Goal: Task Accomplishment & Management: Complete application form

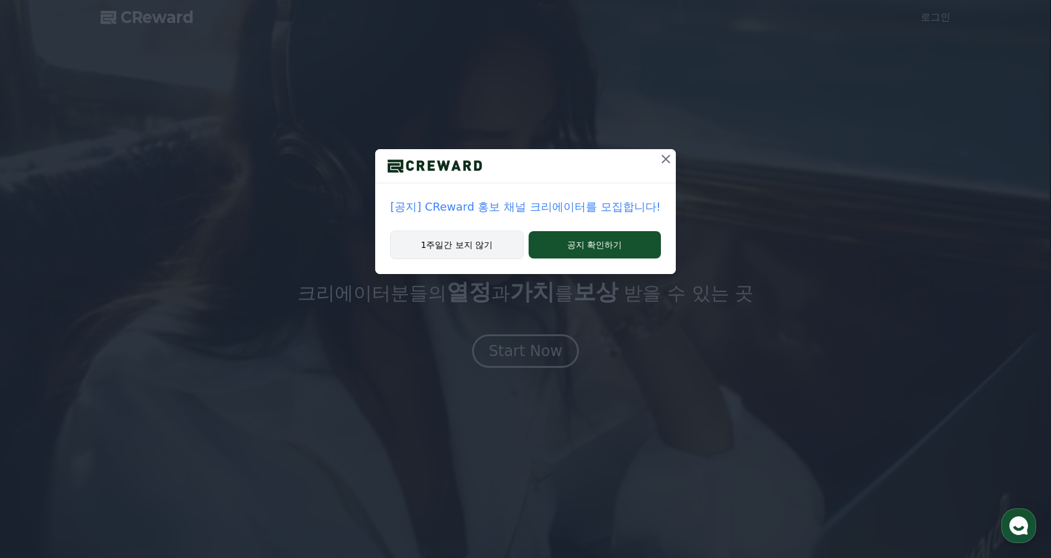
click at [488, 247] on button "1주일간 보지 않기" at bounding box center [456, 245] width 133 height 29
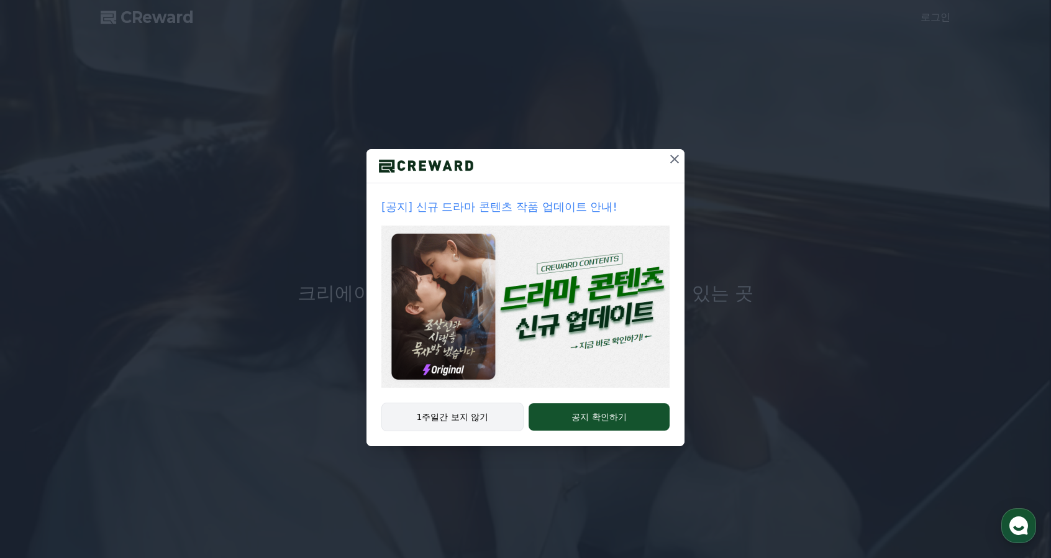
click at [480, 419] on button "1주일간 보지 않기" at bounding box center [453, 417] width 142 height 29
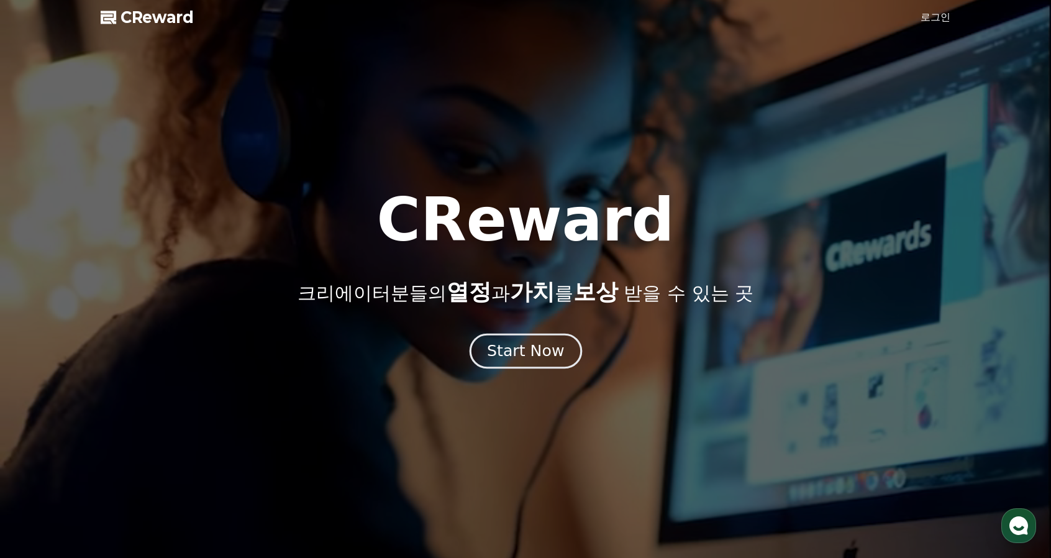
click at [531, 347] on div "Start Now" at bounding box center [525, 351] width 77 height 21
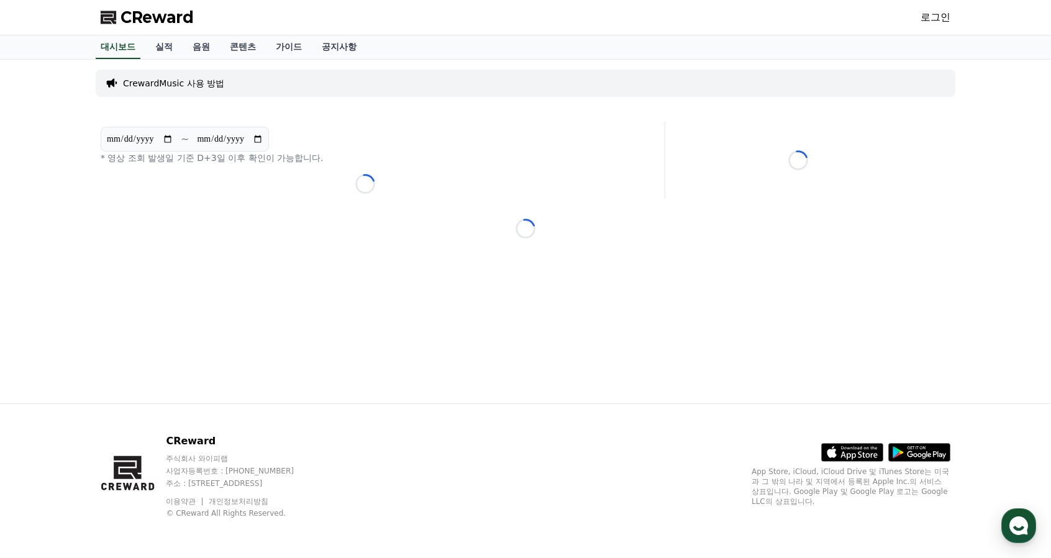
click at [286, 169] on div "**********" at bounding box center [365, 160] width 539 height 77
click at [932, 19] on link "로그인" at bounding box center [936, 17] width 30 height 15
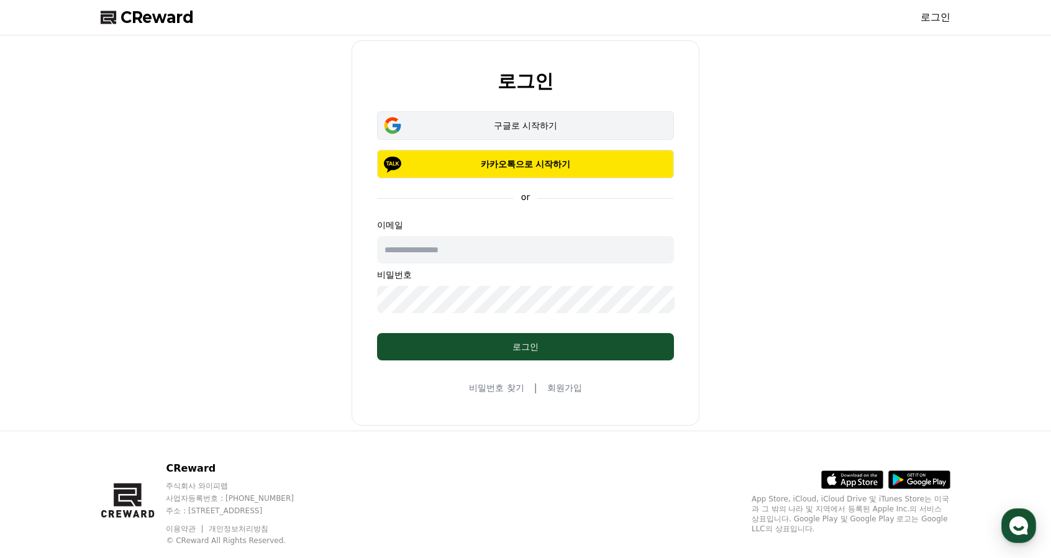
click at [534, 124] on div "구글로 시작하기" at bounding box center [525, 125] width 261 height 12
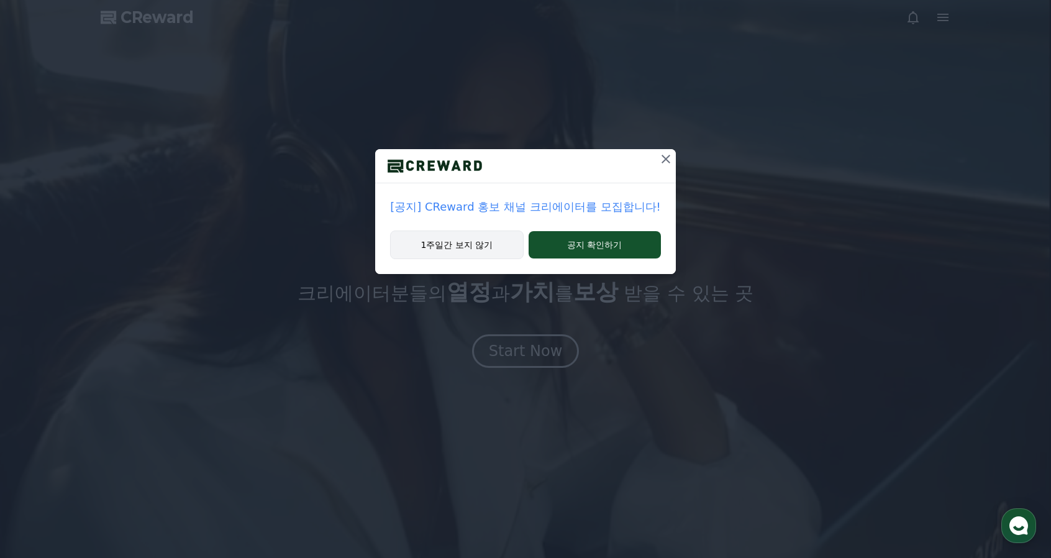
click at [474, 247] on button "1주일간 보지 않기" at bounding box center [456, 245] width 133 height 29
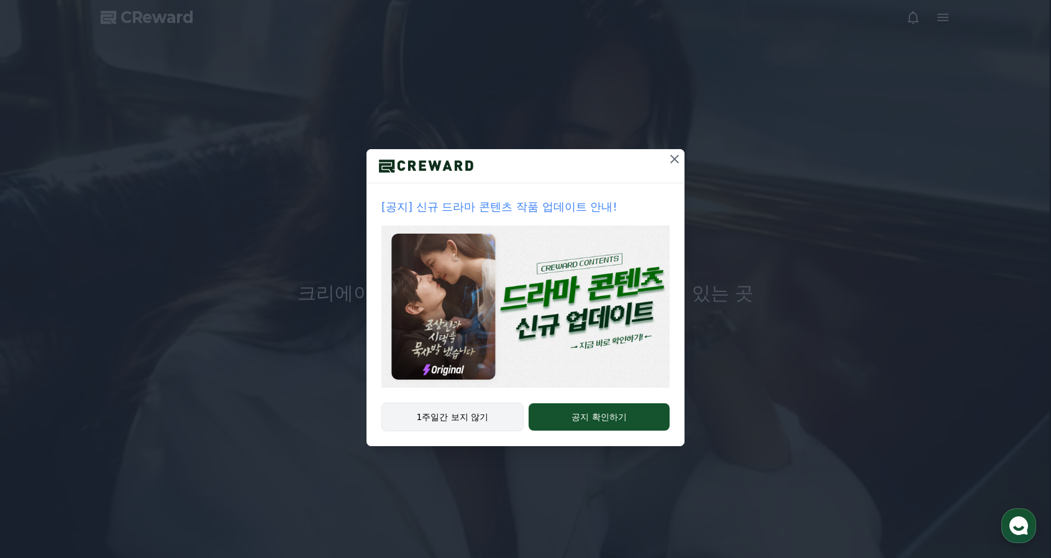
click at [477, 425] on button "1주일간 보지 않기" at bounding box center [453, 417] width 142 height 29
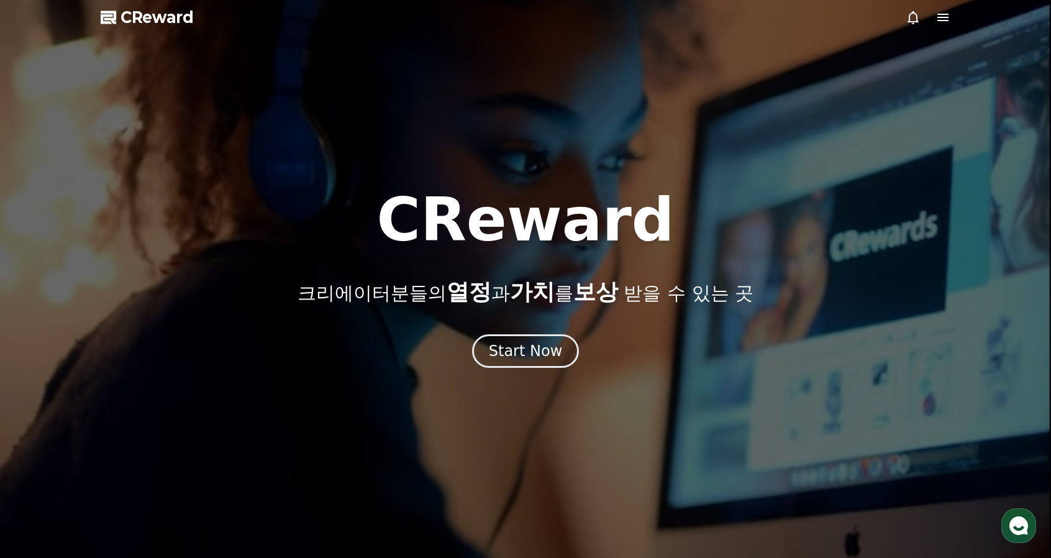
click at [667, 305] on p "크리에이터분들의 열정 과 가치 를 보상 받을 수 있는 곳" at bounding box center [526, 292] width 456 height 25
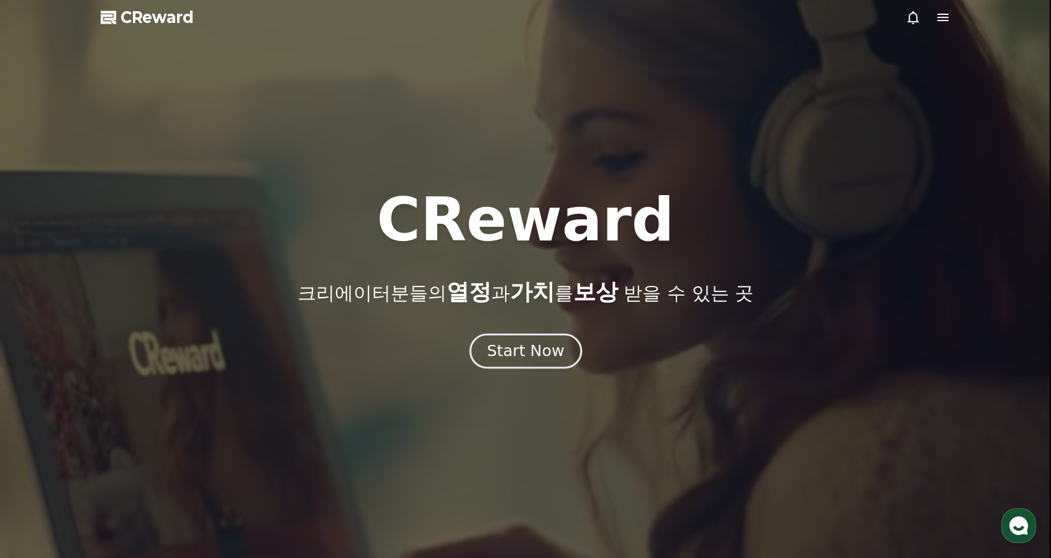
click at [545, 353] on div "Start Now" at bounding box center [525, 351] width 77 height 21
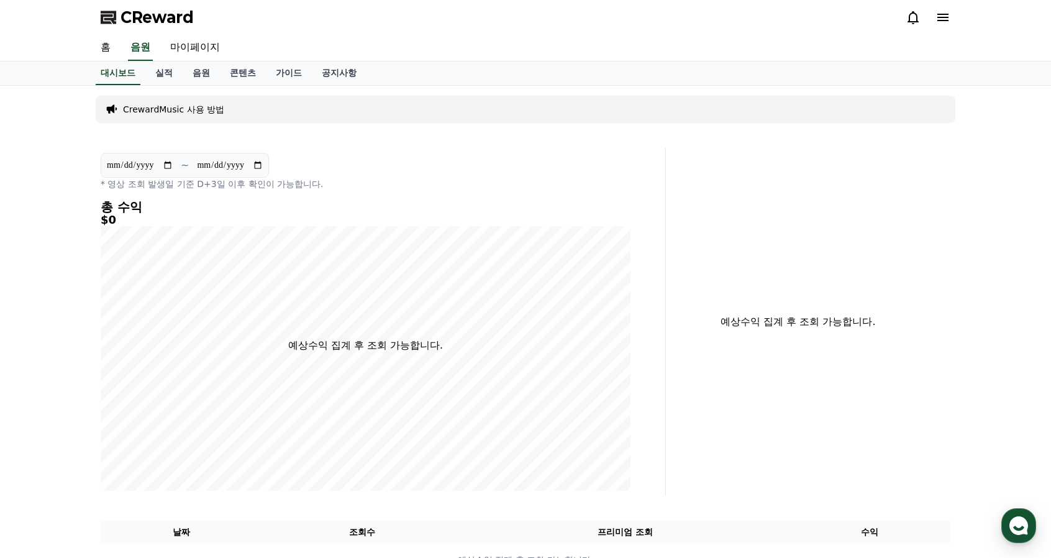
click at [457, 176] on div "**********" at bounding box center [366, 171] width 530 height 37
click at [203, 43] on link "마이페이지" at bounding box center [195, 48] width 70 height 26
select select "**********"
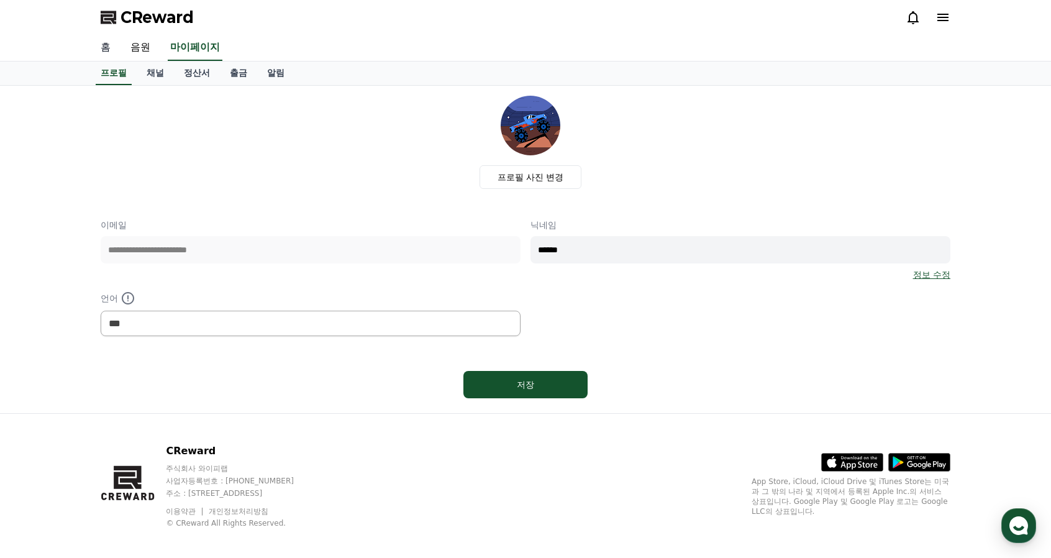
click at [103, 44] on link "홈" at bounding box center [106, 48] width 30 height 26
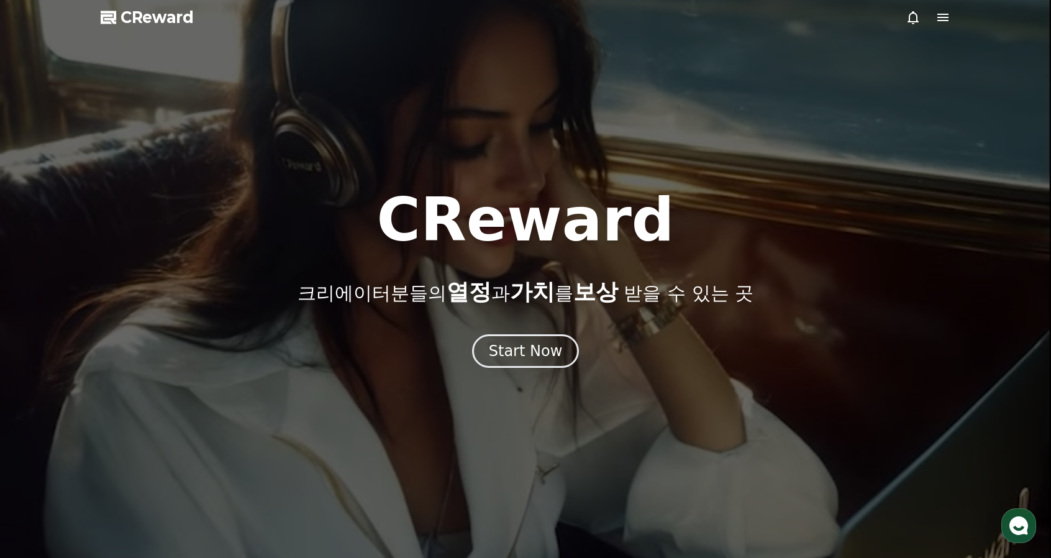
click at [951, 18] on div at bounding box center [525, 279] width 1051 height 558
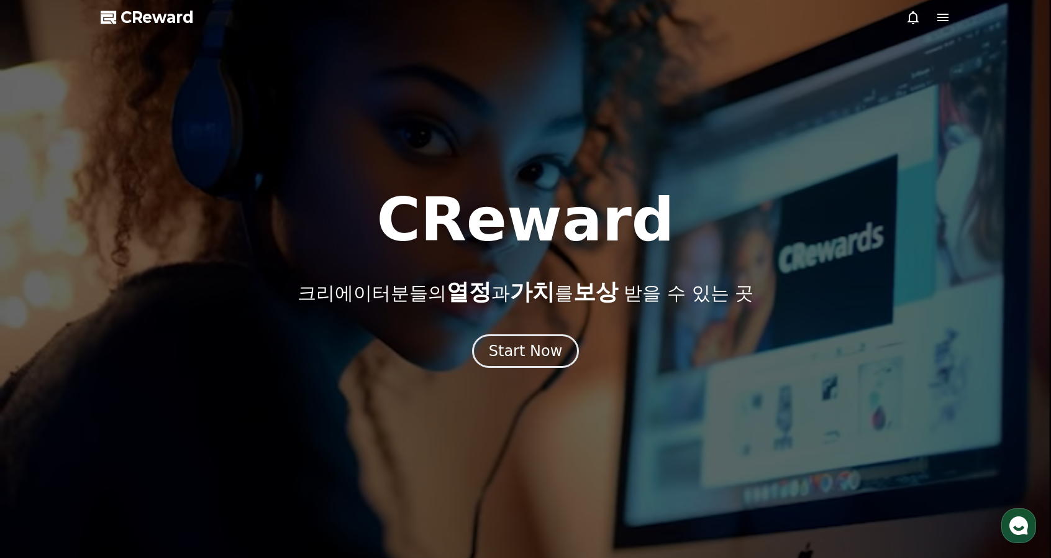
click at [945, 18] on icon at bounding box center [943, 17] width 15 height 15
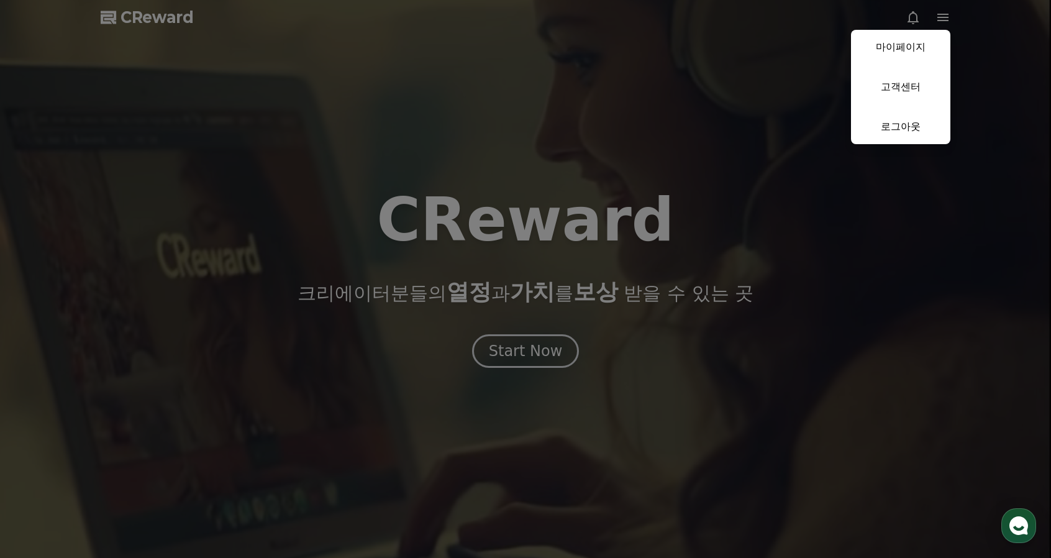
click at [947, 20] on button "close" at bounding box center [525, 279] width 1051 height 558
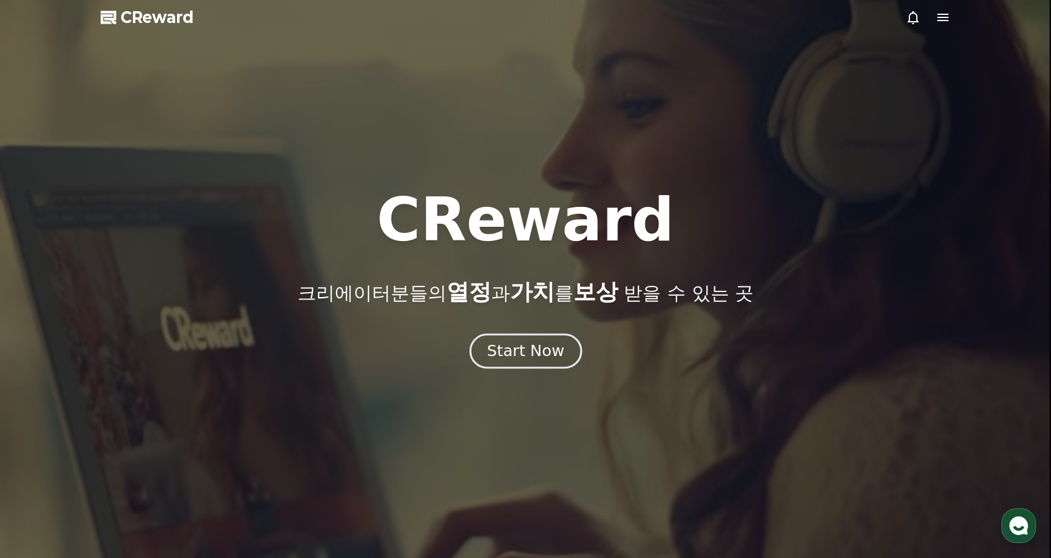
click at [526, 348] on div "Start Now" at bounding box center [525, 351] width 77 height 21
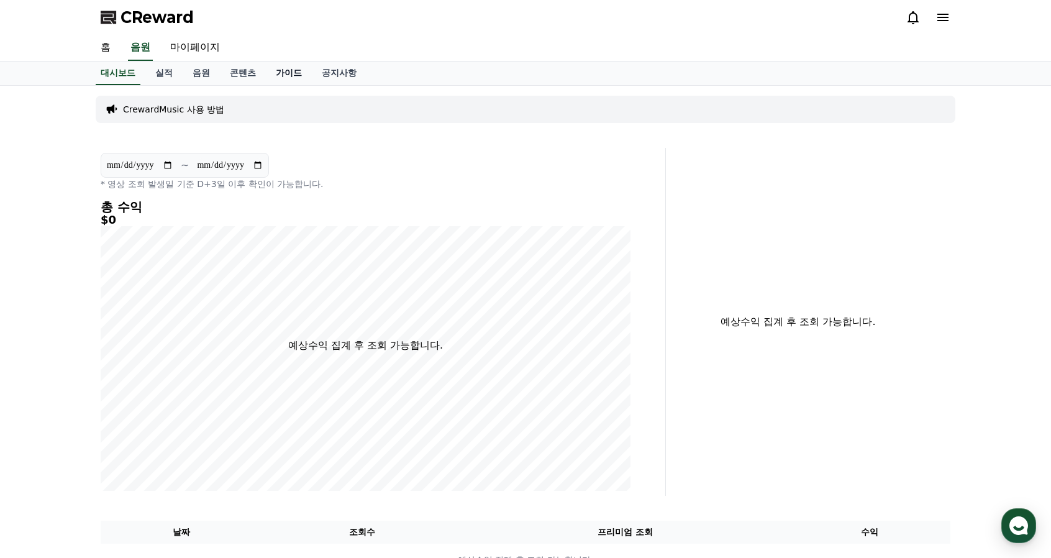
click at [288, 71] on link "가이드" at bounding box center [289, 74] width 46 height 24
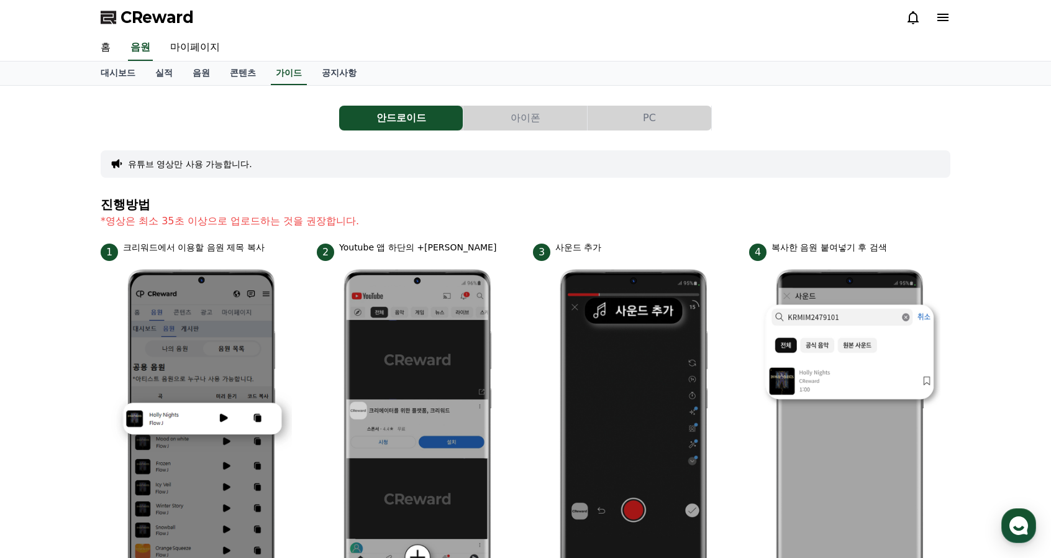
click at [389, 114] on button "안드로이드" at bounding box center [401, 118] width 124 height 25
click at [644, 112] on button "PC" at bounding box center [650, 118] width 124 height 25
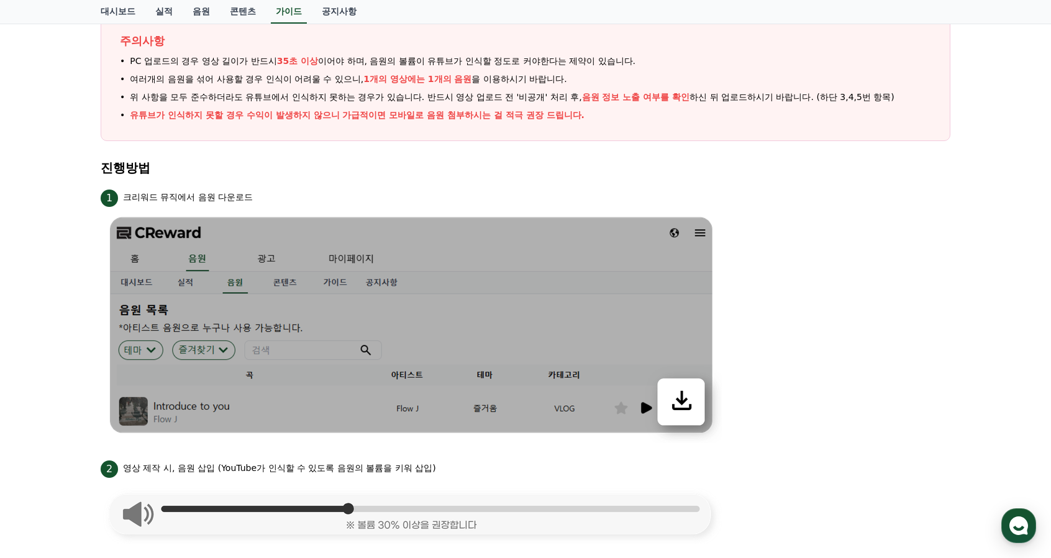
scroll to position [186, 0]
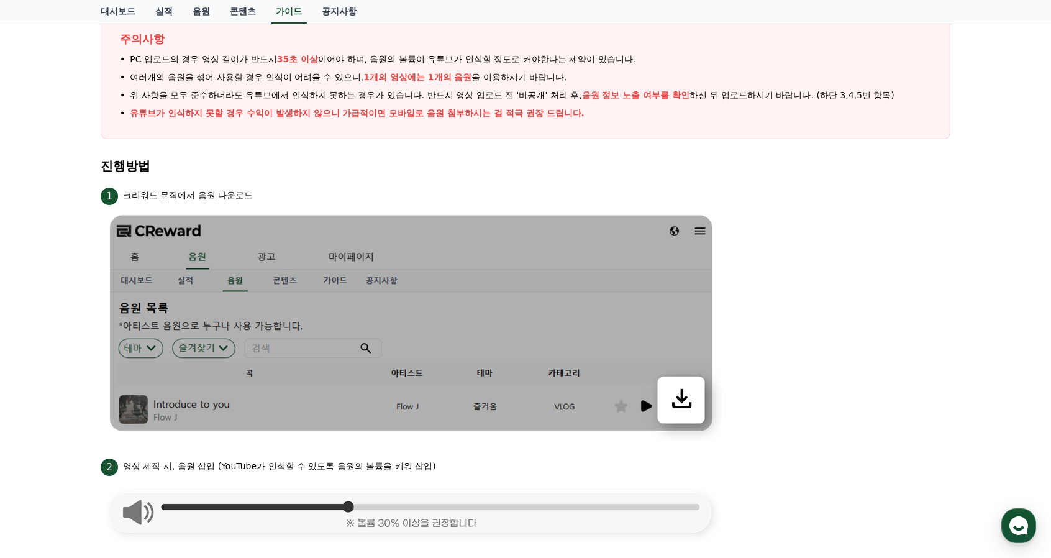
drag, startPoint x: 142, startPoint y: 191, endPoint x: 240, endPoint y: 193, distance: 98.2
click at [240, 193] on p "크리워드 뮤직에서 음원 다운로드" at bounding box center [188, 195] width 130 height 13
click at [312, 186] on div "1 크리워드 뮤직에서 음원 다운로드" at bounding box center [526, 195] width 850 height 20
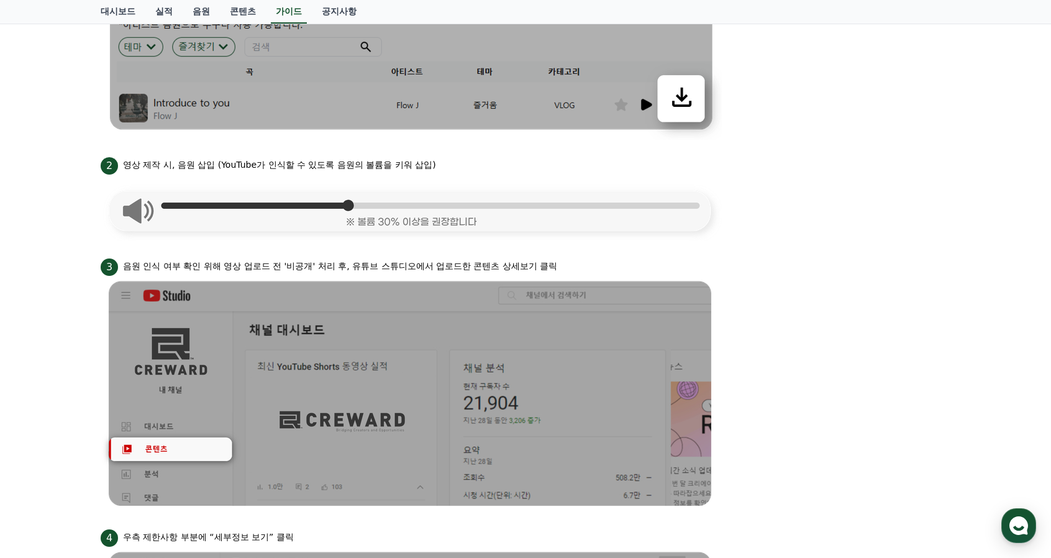
scroll to position [497, 0]
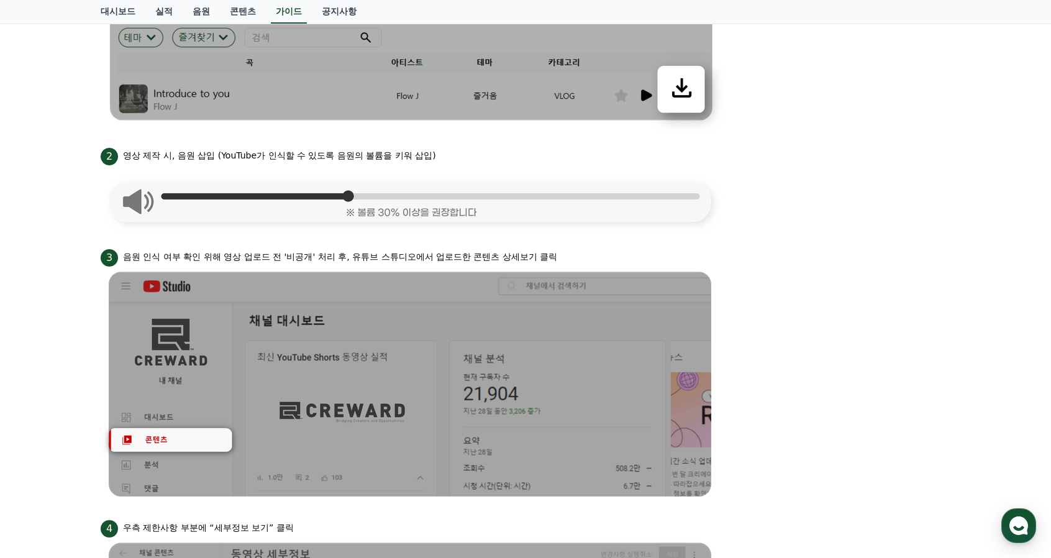
drag, startPoint x: 193, startPoint y: 152, endPoint x: 462, endPoint y: 150, distance: 269.7
click at [462, 150] on div "2 영상 제작 시, 음원 삽입 (YouTube가 인식할 수 있도록 음원의 볼륨을 키워 삽입)" at bounding box center [526, 155] width 850 height 20
click at [491, 151] on div "2 영상 제작 시, 음원 삽입 (YouTube가 인식할 수 있도록 음원의 볼륨을 키워 삽입)" at bounding box center [526, 155] width 850 height 20
drag, startPoint x: 180, startPoint y: 151, endPoint x: 318, endPoint y: 146, distance: 138.1
click at [318, 146] on div "2 영상 제작 시, 음원 삽입 (YouTube가 인식할 수 있도록 음원의 볼륨을 키워 삽입)" at bounding box center [526, 155] width 850 height 20
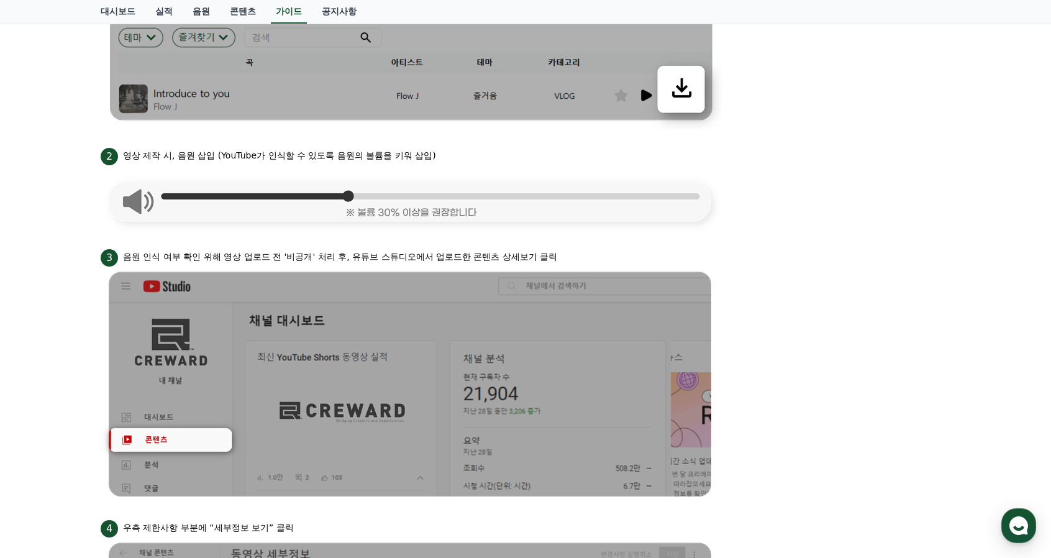
click at [313, 156] on p "영상 제작 시, 음원 삽입 (YouTube가 인식할 수 있도록 음원의 볼륨을 키워 삽입)" at bounding box center [279, 155] width 313 height 13
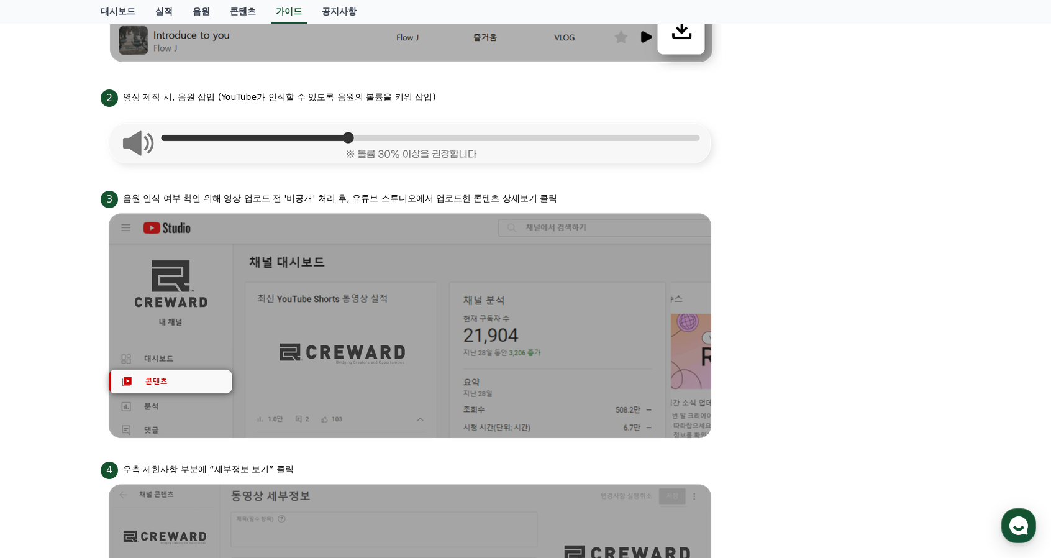
scroll to position [559, 0]
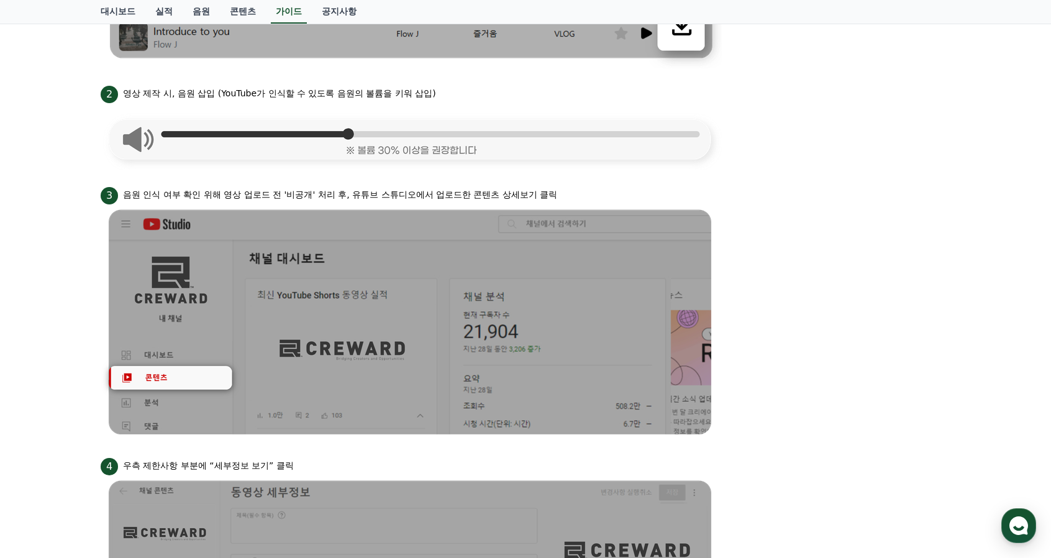
drag, startPoint x: 266, startPoint y: 190, endPoint x: 460, endPoint y: 196, distance: 194.6
click at [460, 196] on p "음원 인식 여부 확인 위해 영상 업로드 전 '비공개' 처리 후, 유튜브 스튜디오에서 업로드한 콘텐츠 상세보기 클릭" at bounding box center [340, 194] width 434 height 13
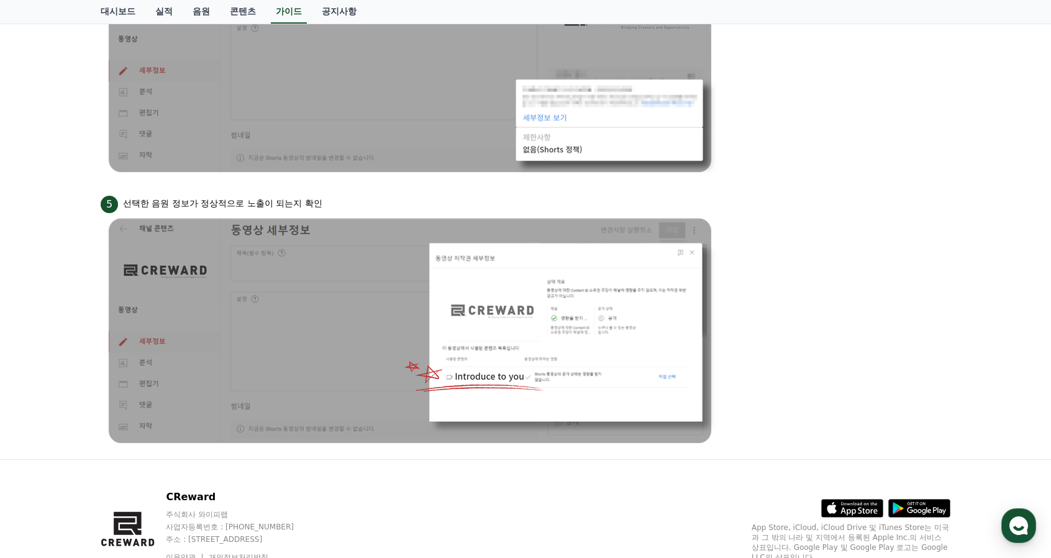
scroll to position [1147, 0]
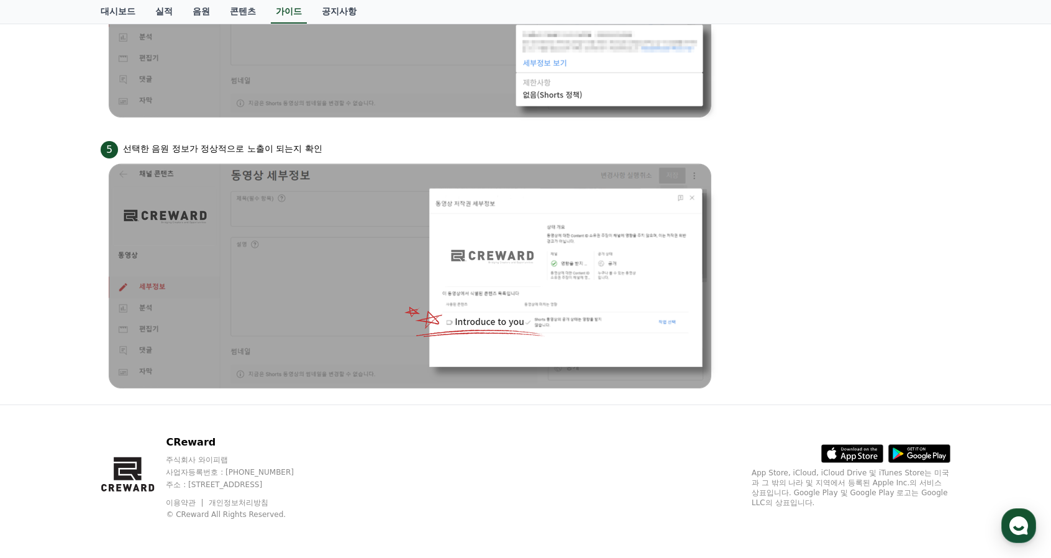
drag, startPoint x: 172, startPoint y: 149, endPoint x: 387, endPoint y: 153, distance: 215.1
click at [341, 156] on div "5 선택한 음원 정보가 정상적으로 노출이 되는지 확인" at bounding box center [526, 149] width 850 height 20
click at [396, 150] on div "5 선택한 음원 정보가 정상적으로 노출이 되는지 확인" at bounding box center [526, 149] width 850 height 20
click at [754, 279] on li "5 선택한 음원 정보가 정상적으로 노출이 되는지 확인" at bounding box center [526, 267] width 850 height 256
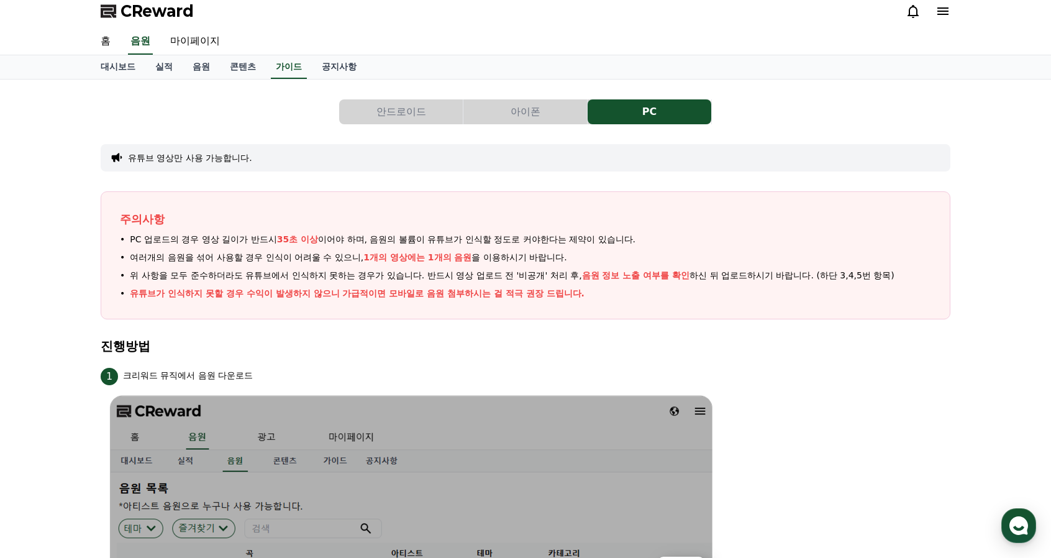
scroll to position [0, 0]
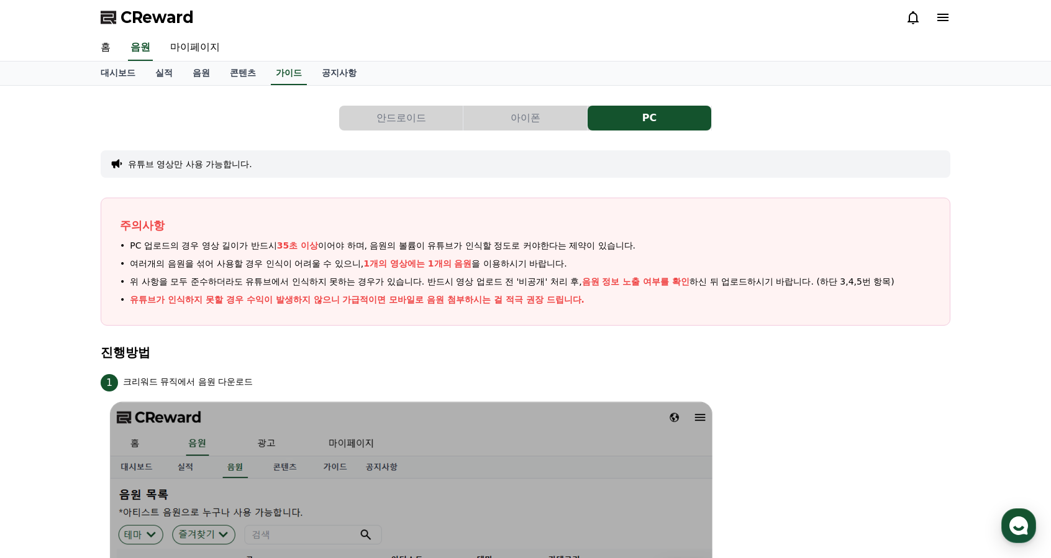
drag, startPoint x: 431, startPoint y: 119, endPoint x: 444, endPoint y: 124, distance: 13.2
click at [431, 119] on button "안드로이드" at bounding box center [401, 118] width 124 height 25
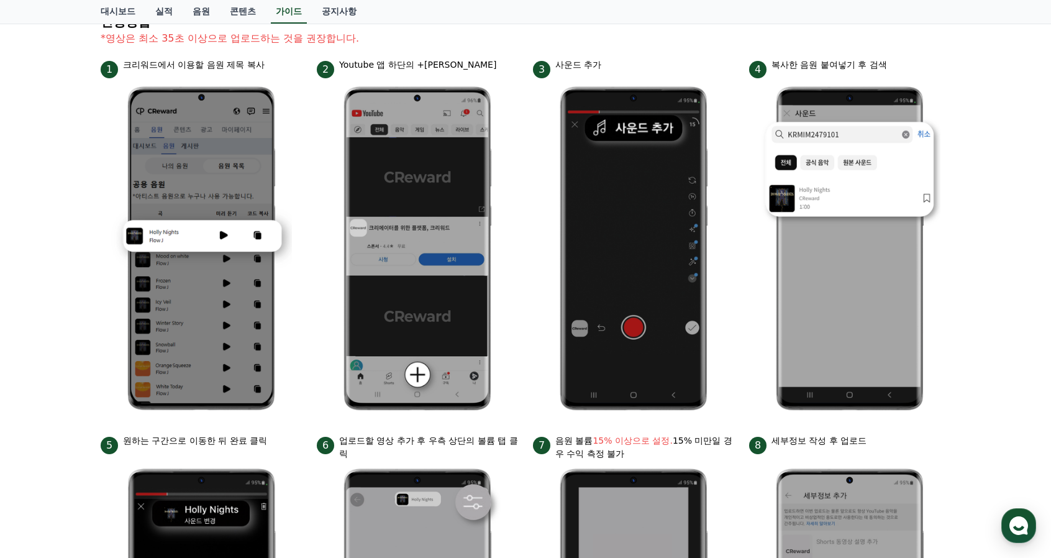
scroll to position [186, 0]
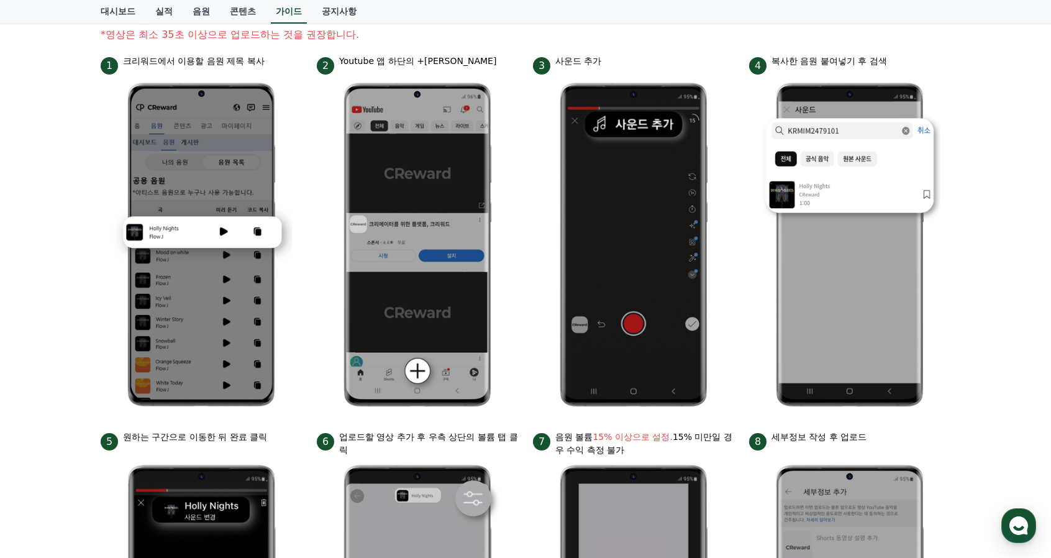
drag, startPoint x: 127, startPoint y: 58, endPoint x: 271, endPoint y: 70, distance: 144.7
click at [271, 70] on div "1 크리워드에서 이용할 음원 제목 복사" at bounding box center [201, 65] width 201 height 20
click at [277, 143] on img at bounding box center [201, 245] width 181 height 341
click at [328, 156] on img at bounding box center [417, 245] width 181 height 341
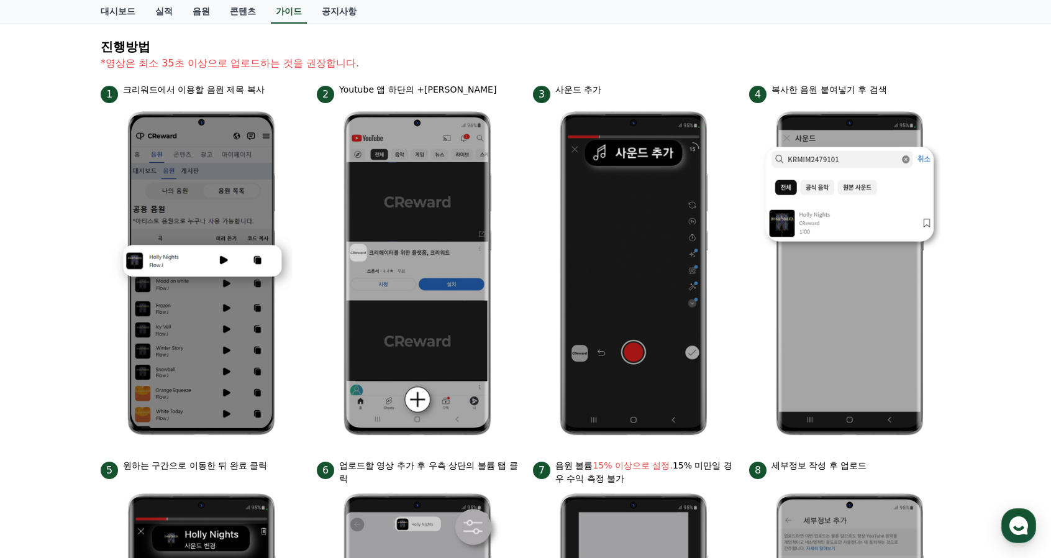
scroll to position [124, 0]
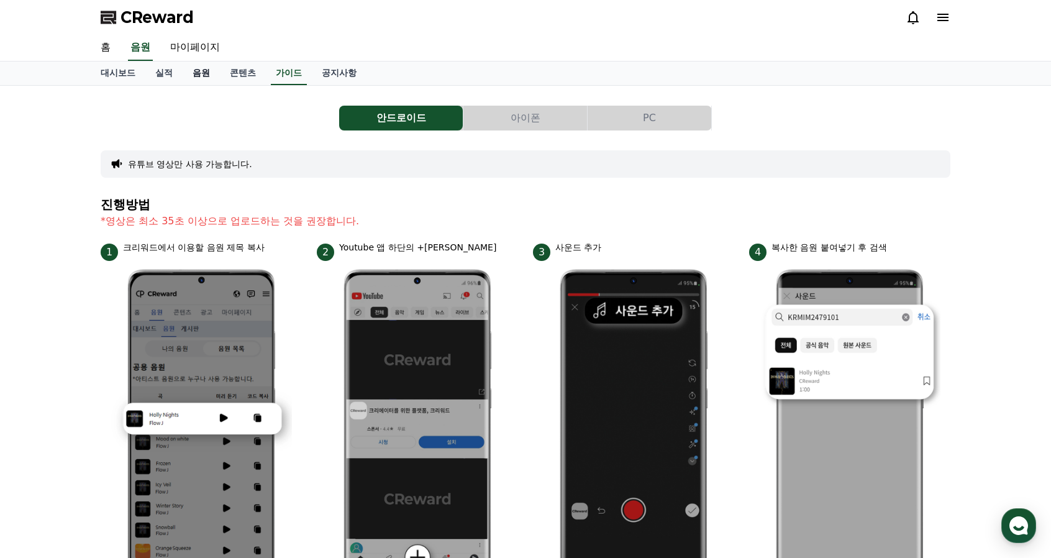
click at [196, 79] on link "음원" at bounding box center [201, 74] width 37 height 24
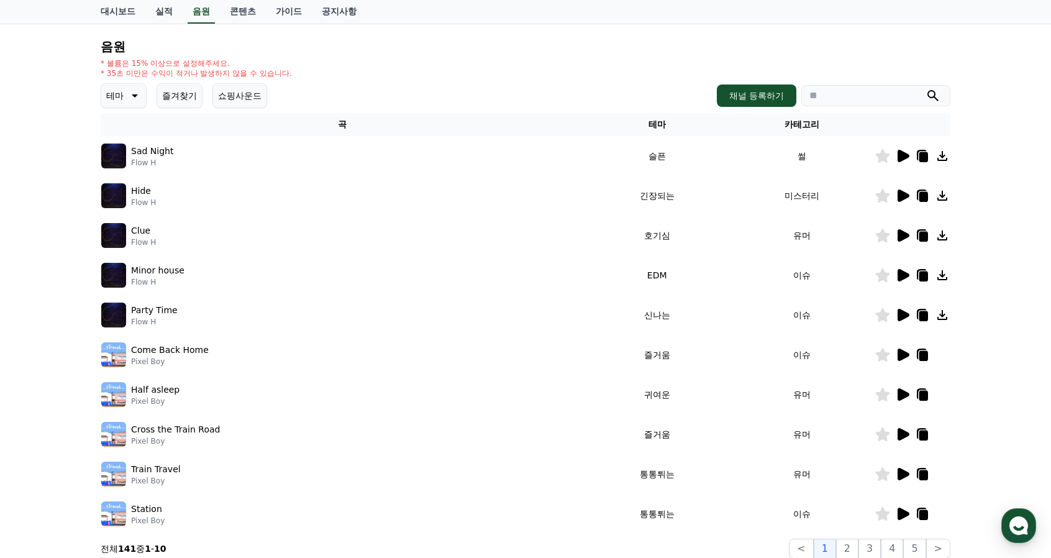
scroll to position [124, 0]
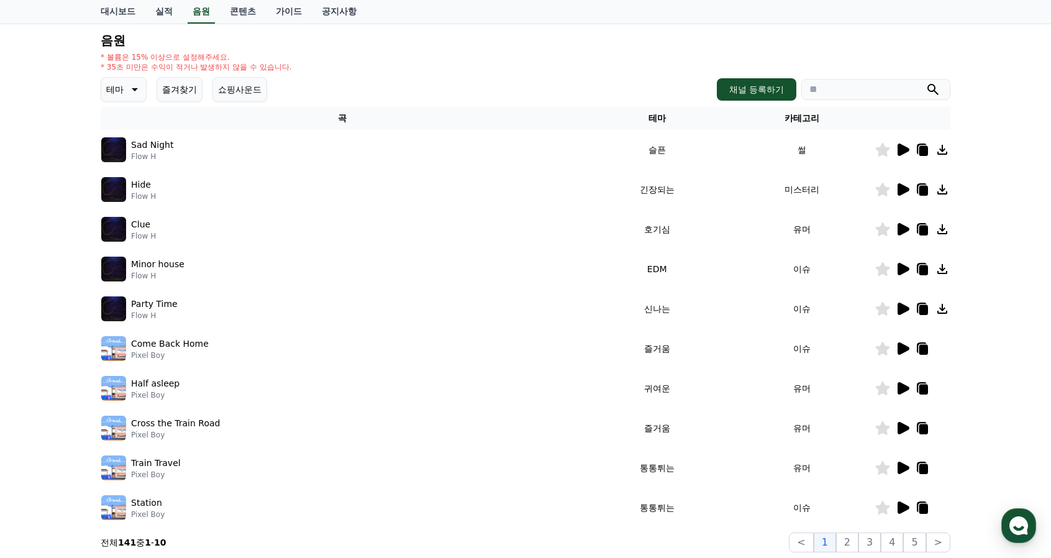
click at [176, 89] on button "즐겨찾기" at bounding box center [180, 89] width 46 height 25
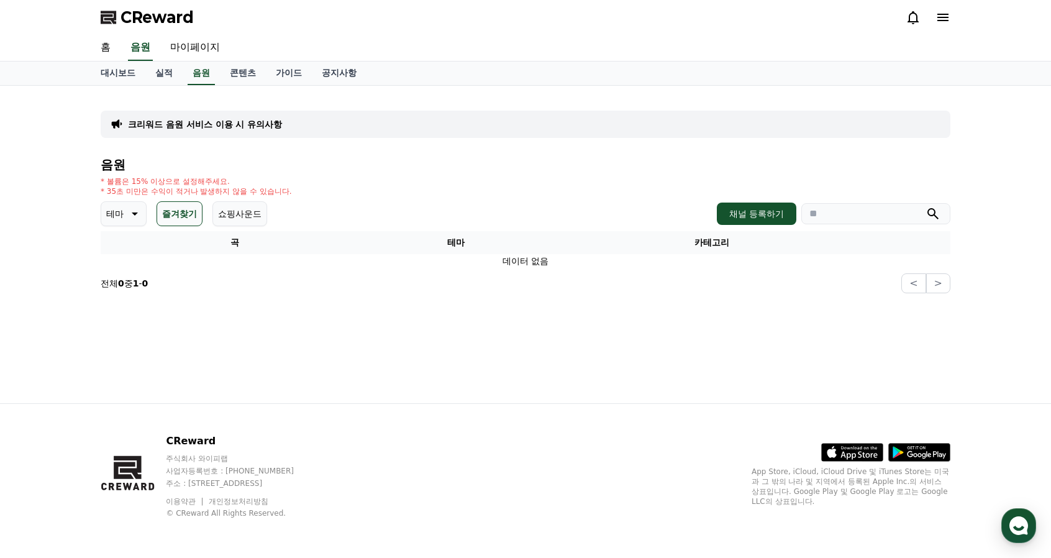
drag, startPoint x: 171, startPoint y: 207, endPoint x: 145, endPoint y: 211, distance: 26.4
click at [167, 209] on button "즐겨찾기" at bounding box center [180, 213] width 46 height 25
click at [135, 213] on icon at bounding box center [135, 214] width 6 height 3
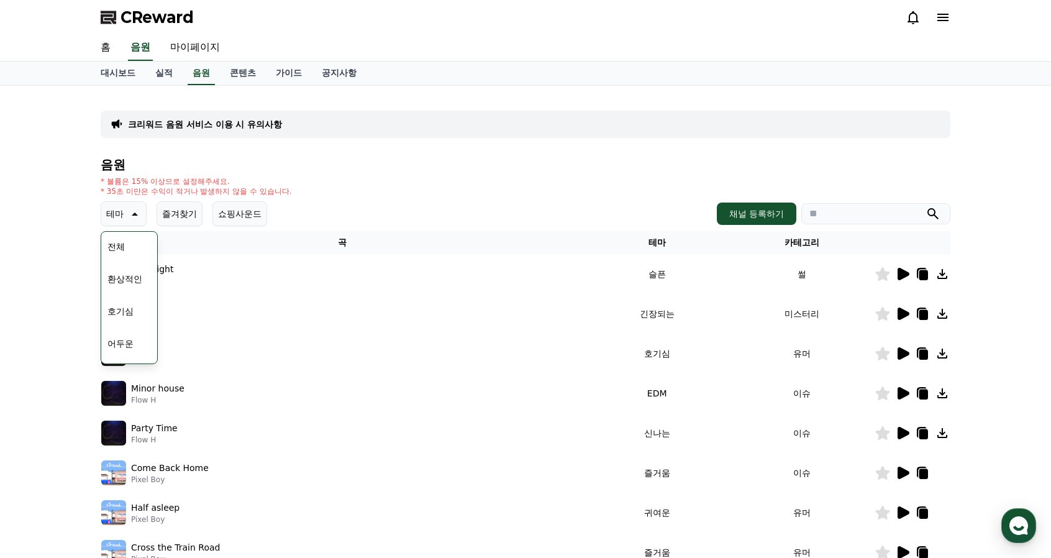
click at [113, 314] on button "호기심" at bounding box center [121, 311] width 36 height 27
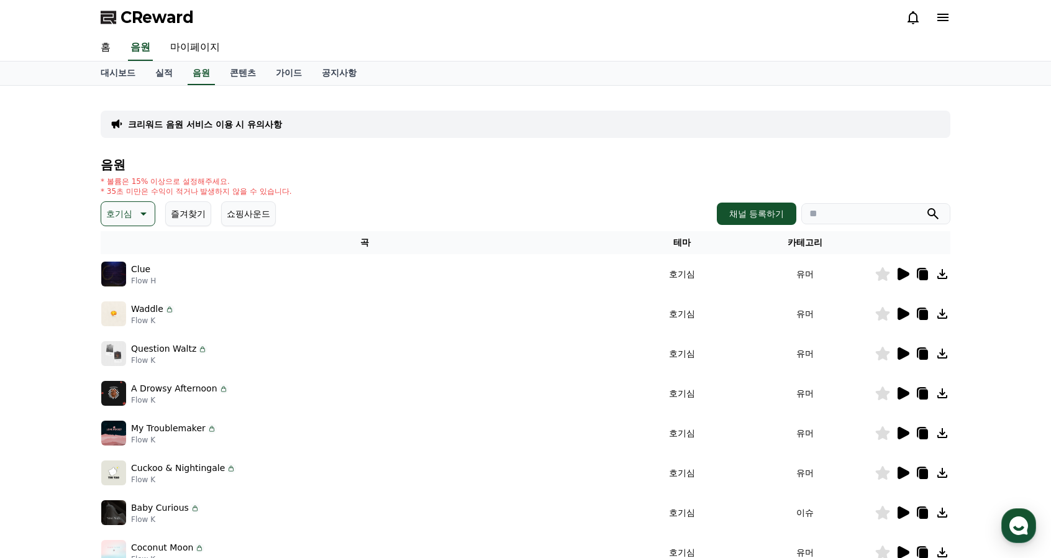
click at [907, 278] on icon at bounding box center [903, 274] width 15 height 15
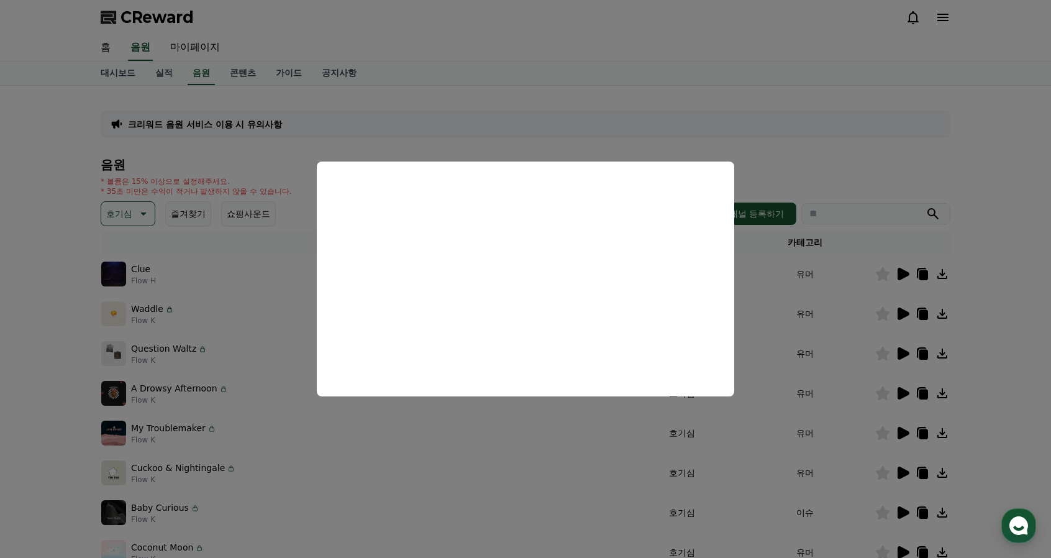
click at [353, 443] on button "close modal" at bounding box center [525, 279] width 1051 height 558
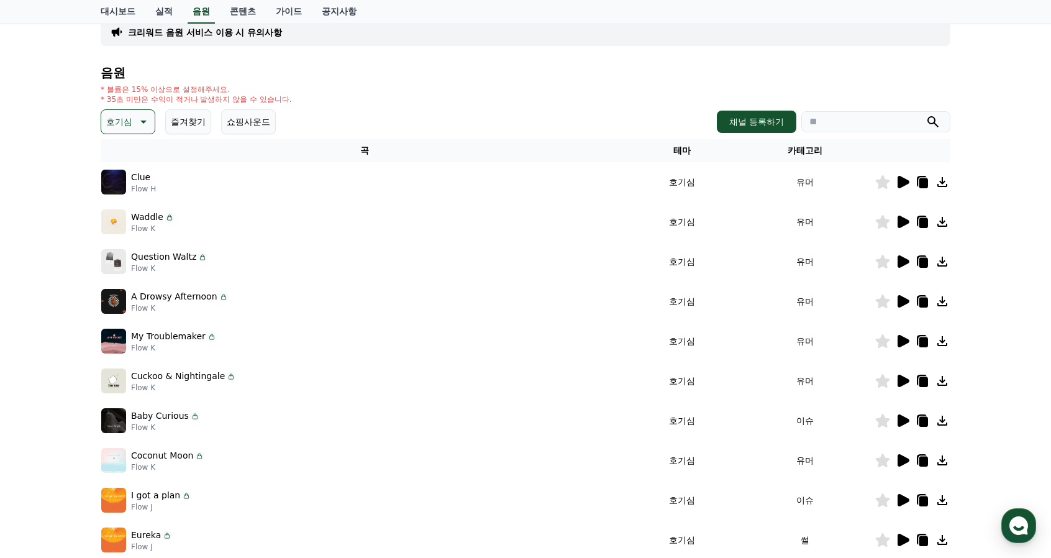
scroll to position [124, 0]
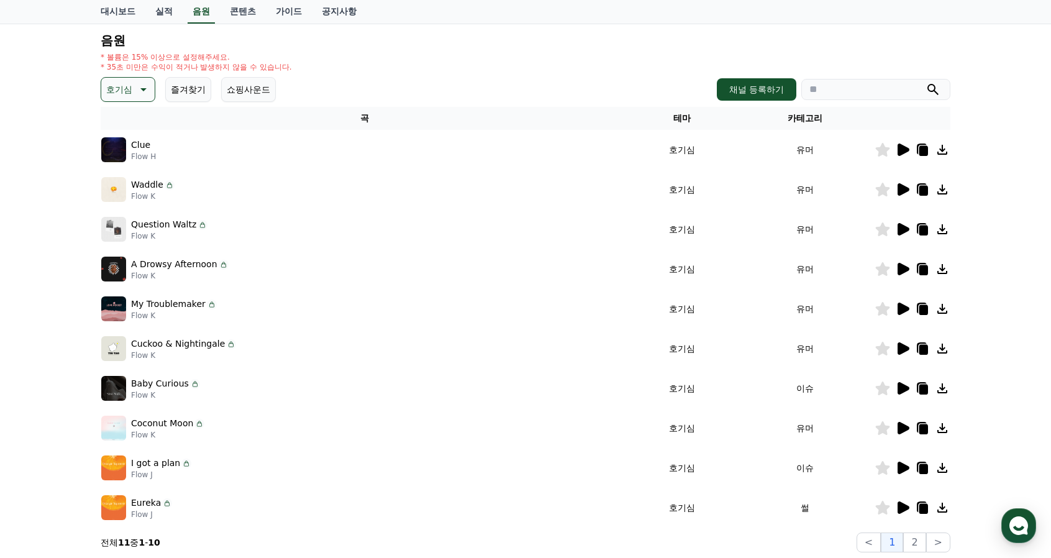
click at [902, 192] on icon at bounding box center [904, 189] width 12 height 12
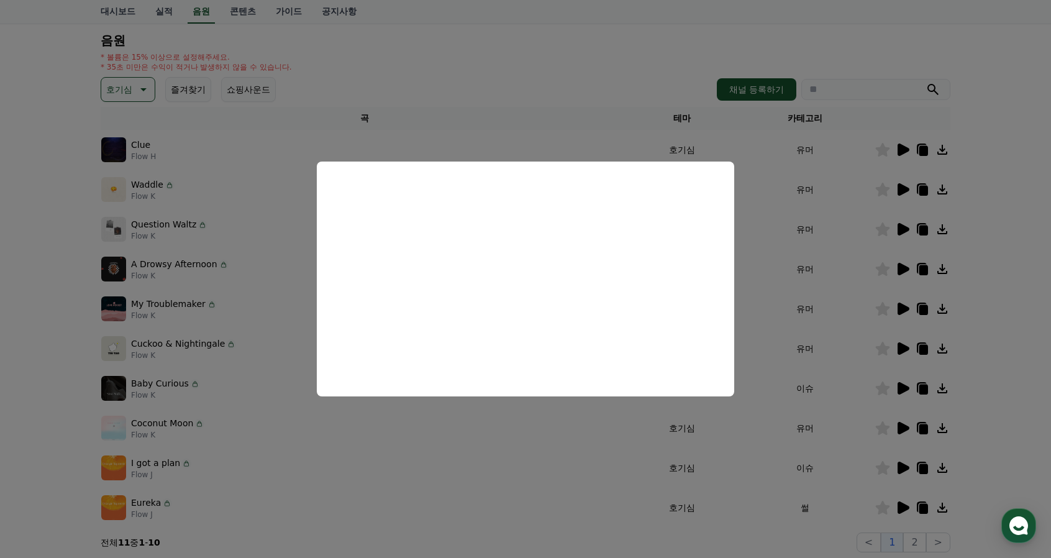
click at [457, 456] on button "close modal" at bounding box center [525, 279] width 1051 height 558
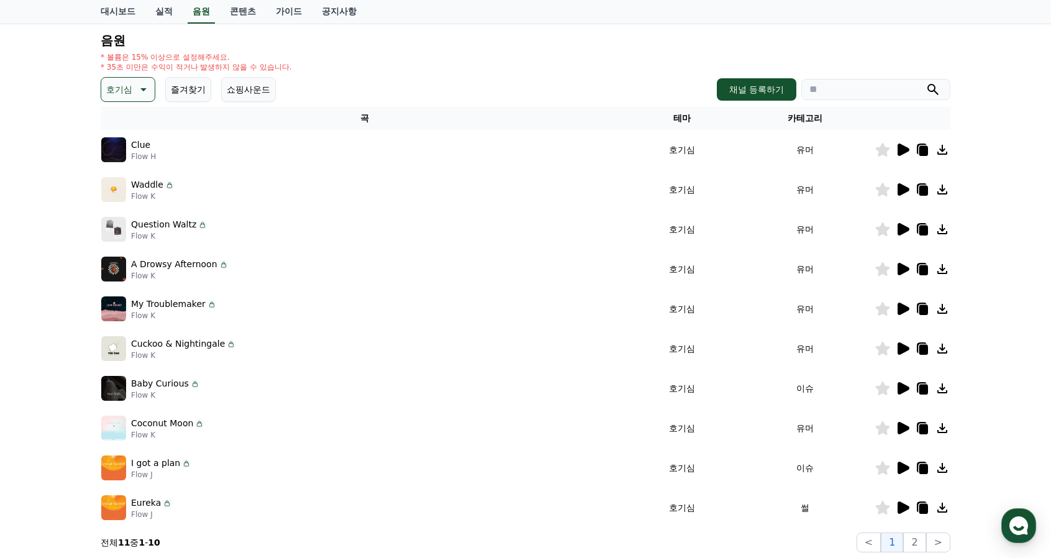
click at [140, 89] on icon at bounding box center [142, 89] width 15 height 15
click at [129, 193] on button "긴장되는" at bounding box center [125, 191] width 45 height 27
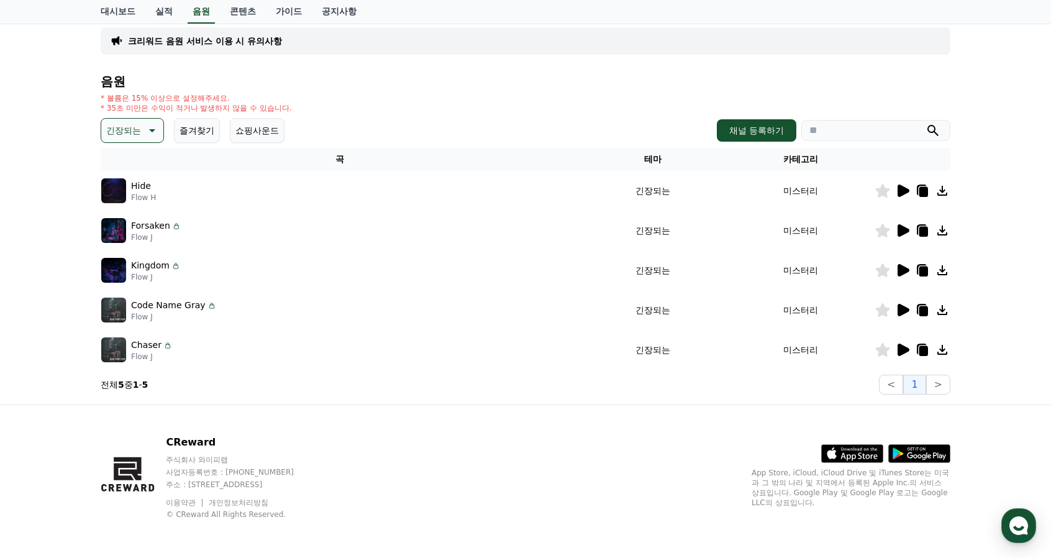
scroll to position [84, 0]
click at [906, 186] on icon at bounding box center [903, 190] width 15 height 15
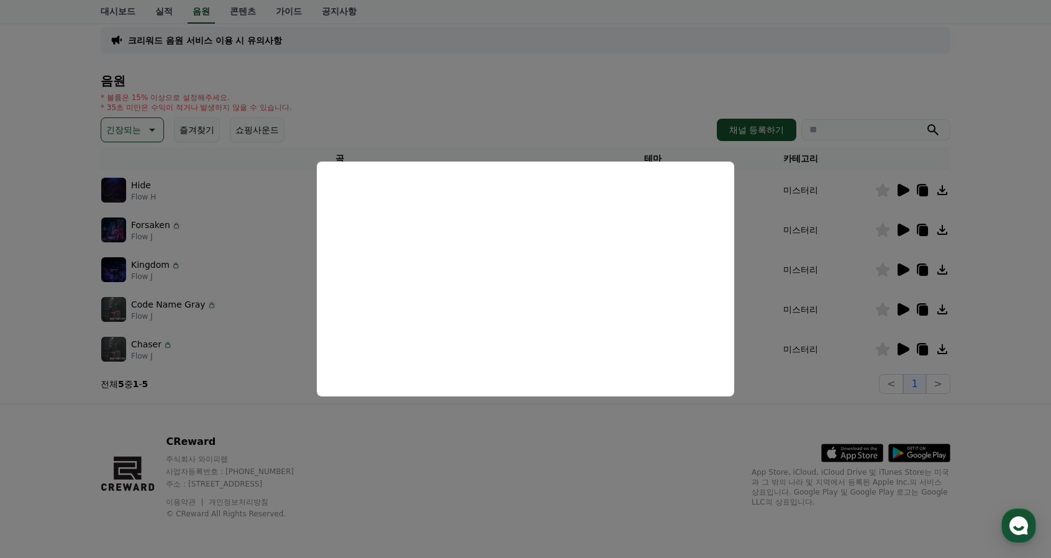
click at [505, 439] on button "close modal" at bounding box center [525, 279] width 1051 height 558
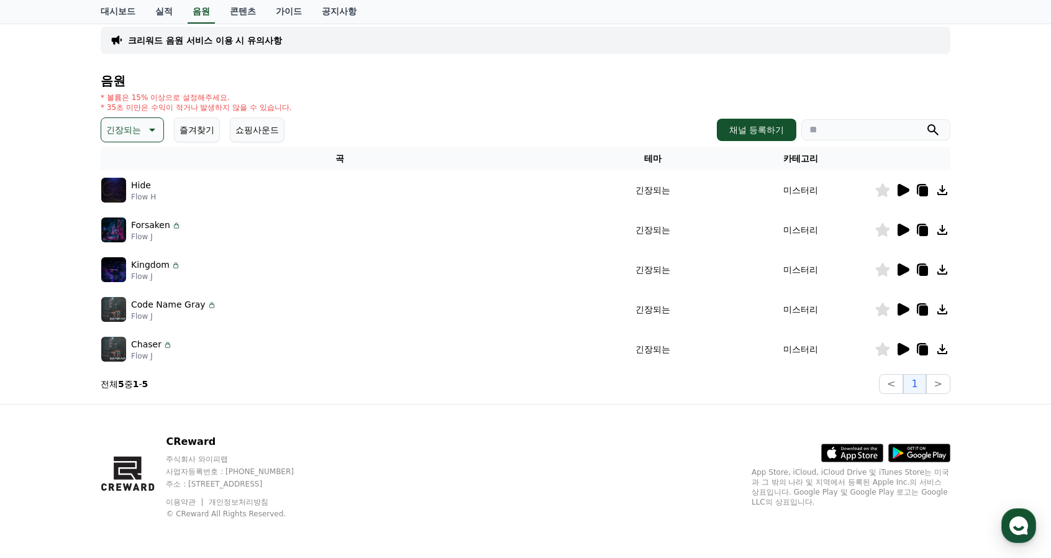
click at [899, 229] on icon at bounding box center [904, 230] width 12 height 12
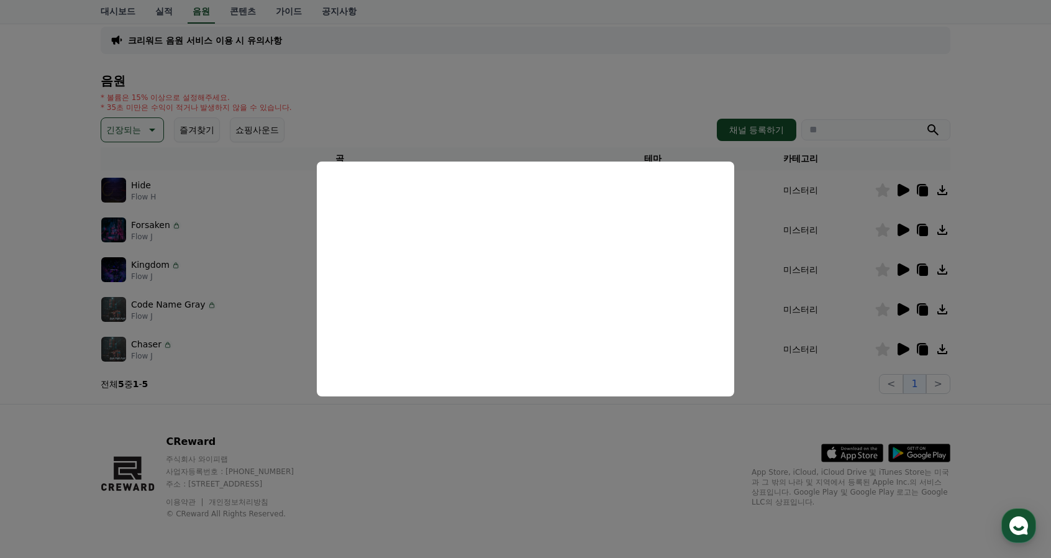
click at [529, 429] on button "close modal" at bounding box center [525, 279] width 1051 height 558
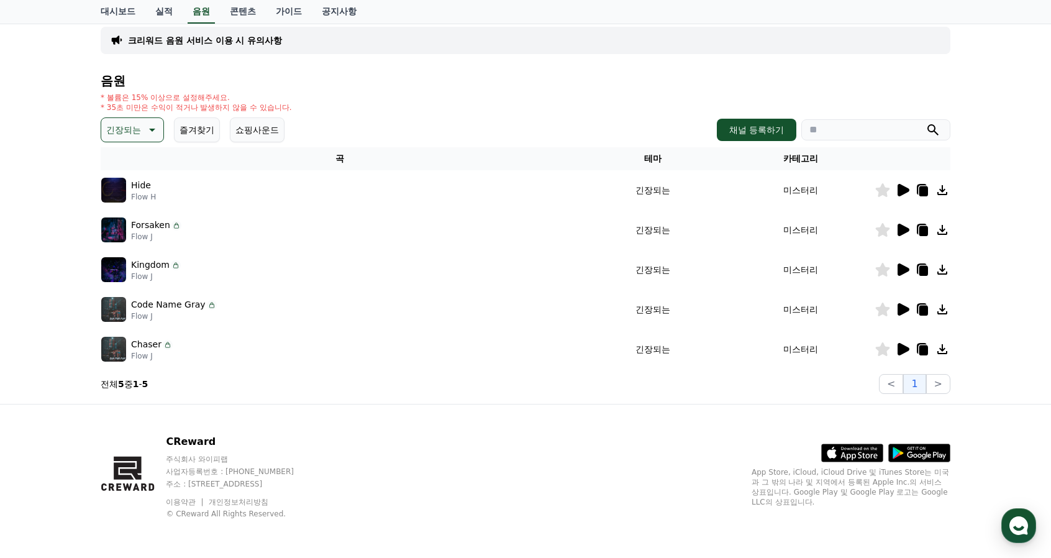
click at [910, 270] on icon at bounding box center [903, 269] width 15 height 15
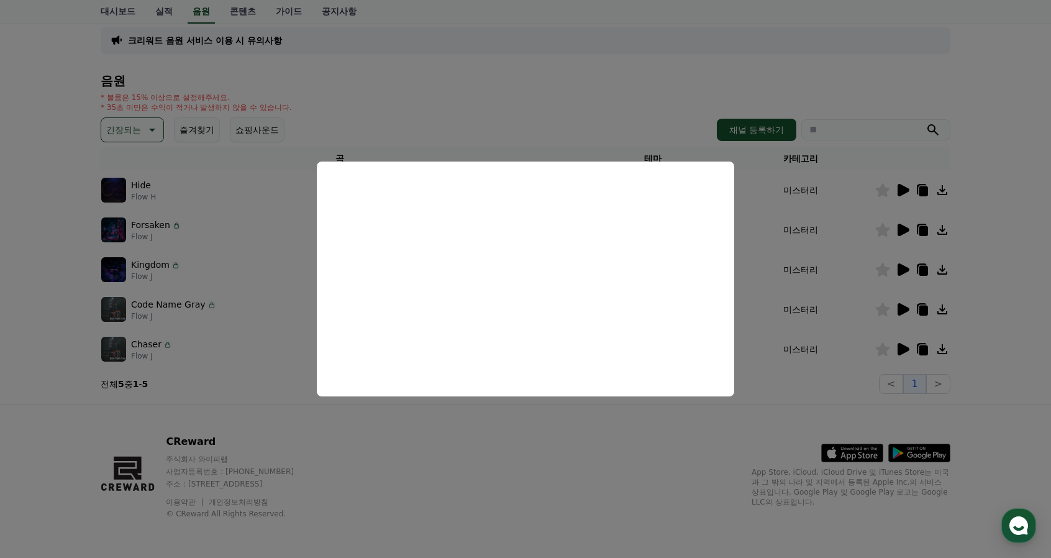
click at [476, 435] on button "close modal" at bounding box center [525, 279] width 1051 height 558
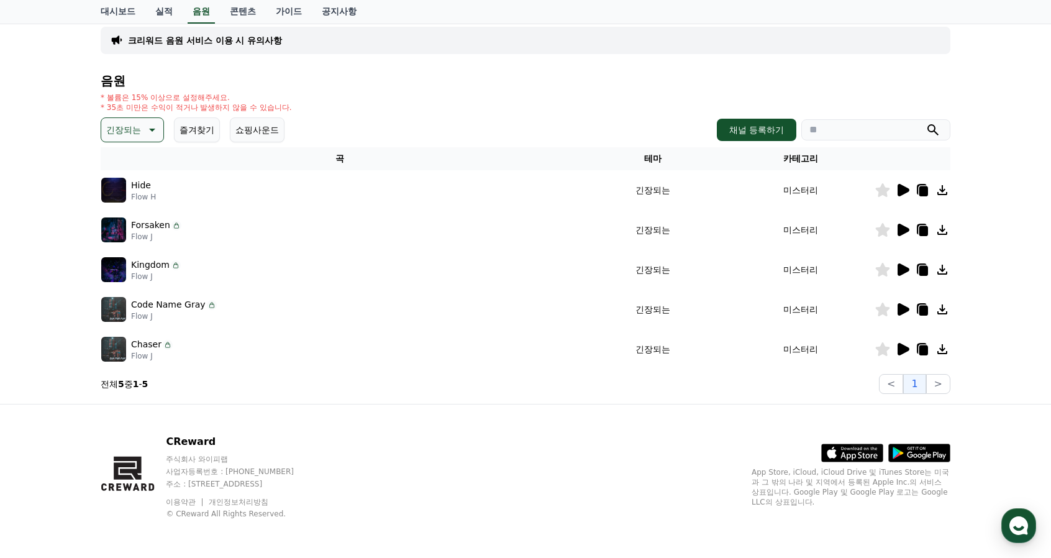
click at [903, 270] on icon at bounding box center [904, 269] width 12 height 12
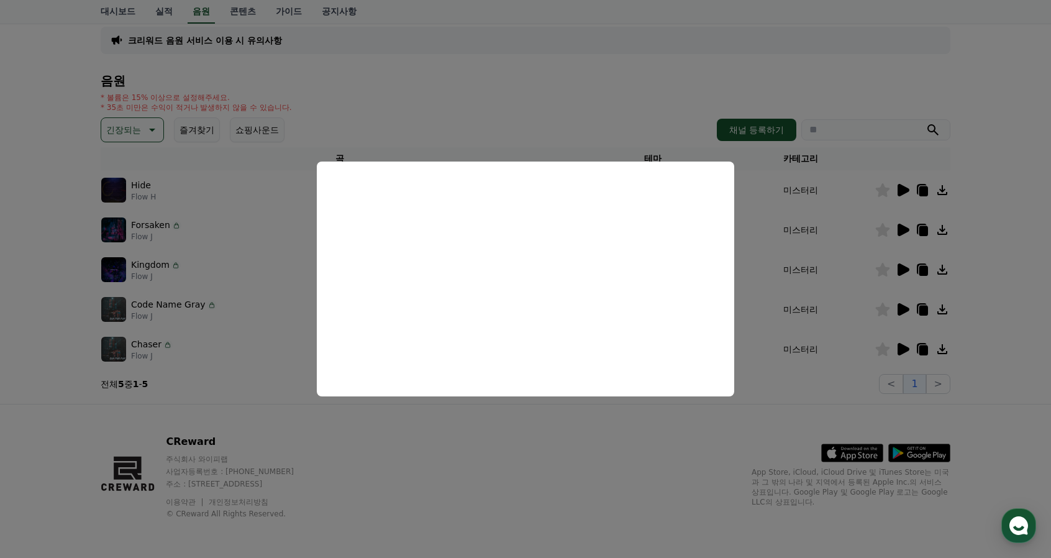
click at [556, 415] on button "close modal" at bounding box center [525, 279] width 1051 height 558
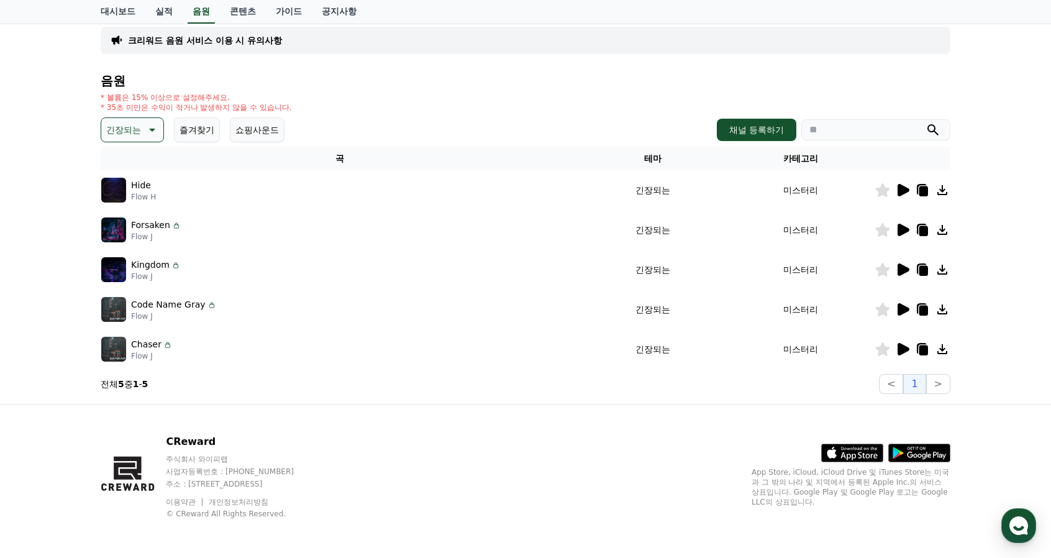
click at [902, 306] on icon at bounding box center [904, 309] width 12 height 12
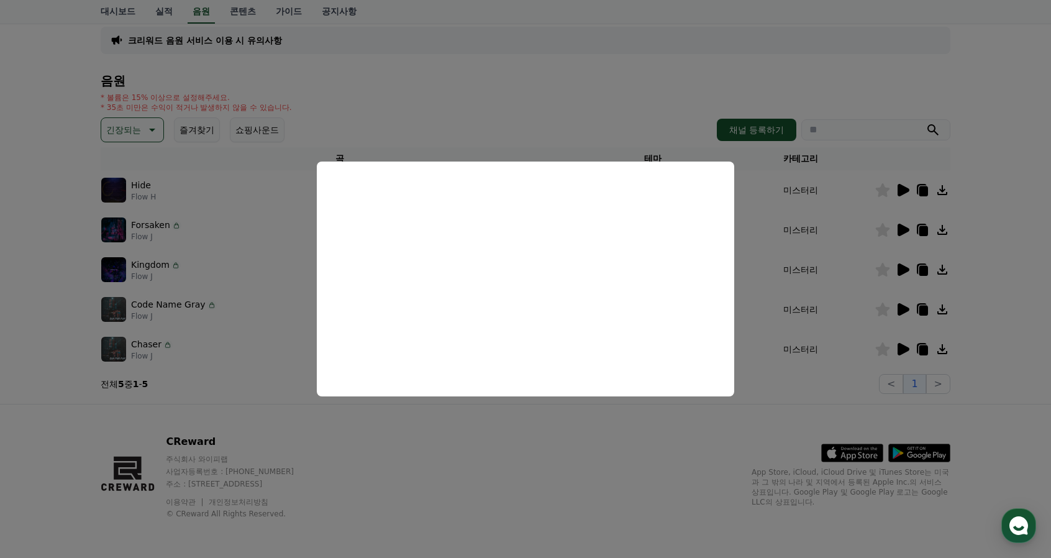
click at [508, 434] on button "close modal" at bounding box center [525, 279] width 1051 height 558
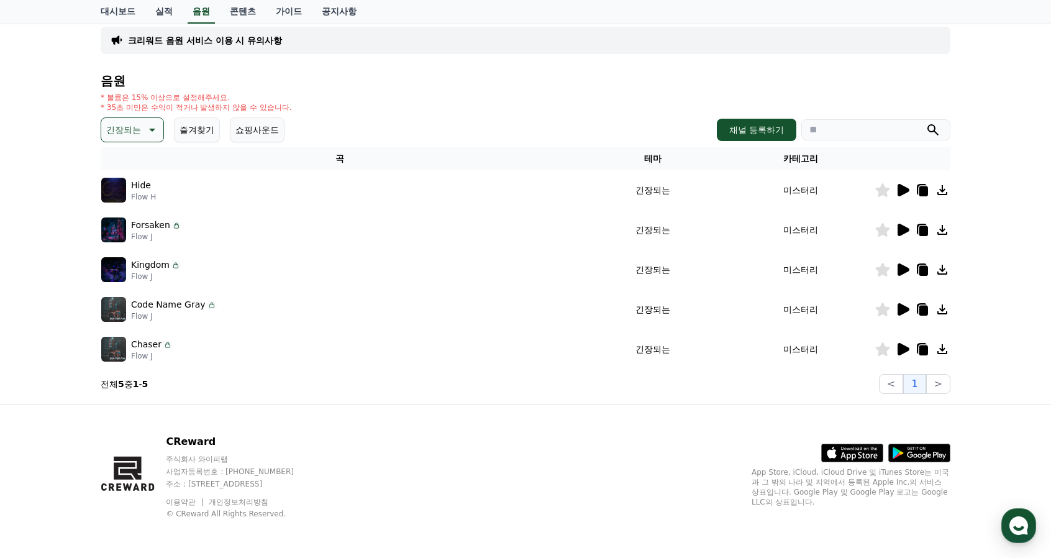
click at [898, 346] on icon at bounding box center [904, 349] width 12 height 12
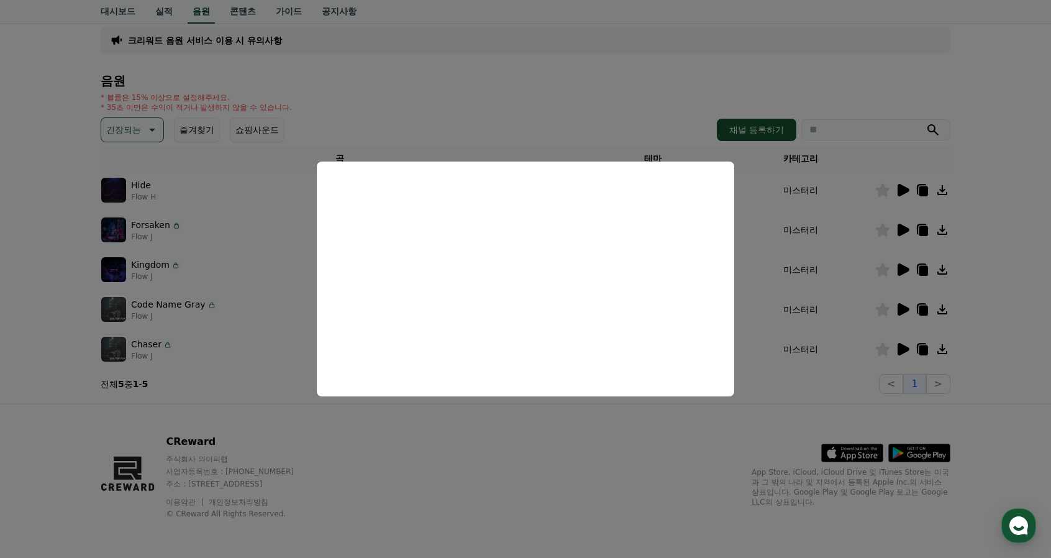
click at [453, 443] on button "close modal" at bounding box center [525, 279] width 1051 height 558
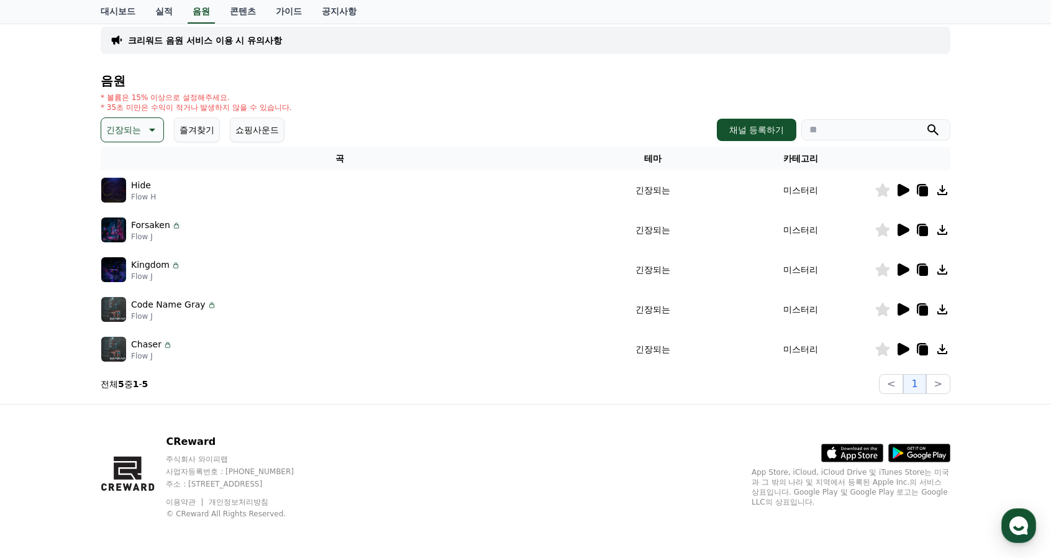
click at [814, 268] on td "미스터리" at bounding box center [801, 270] width 148 height 40
click at [905, 271] on icon at bounding box center [904, 269] width 12 height 12
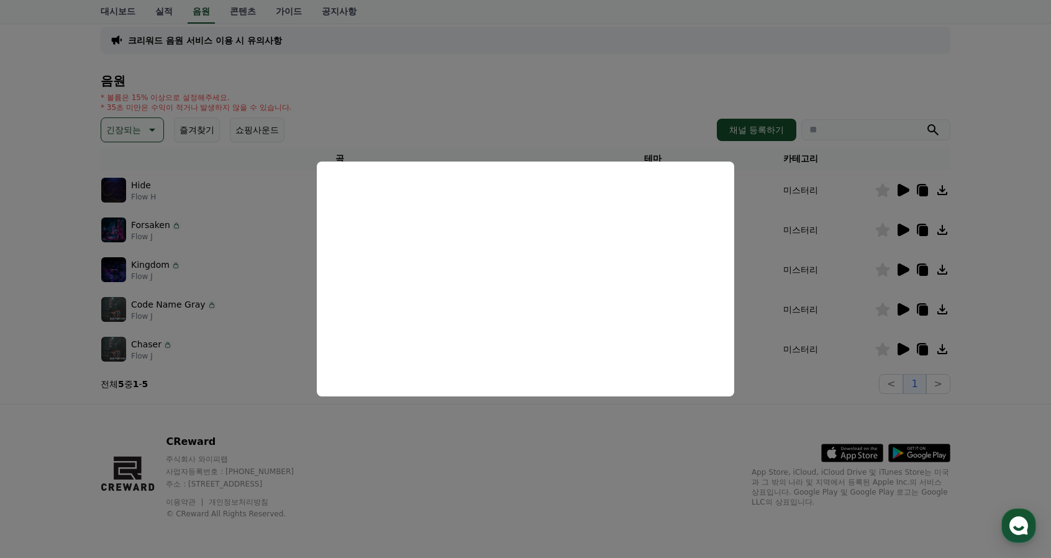
click at [575, 81] on button "close modal" at bounding box center [525, 279] width 1051 height 558
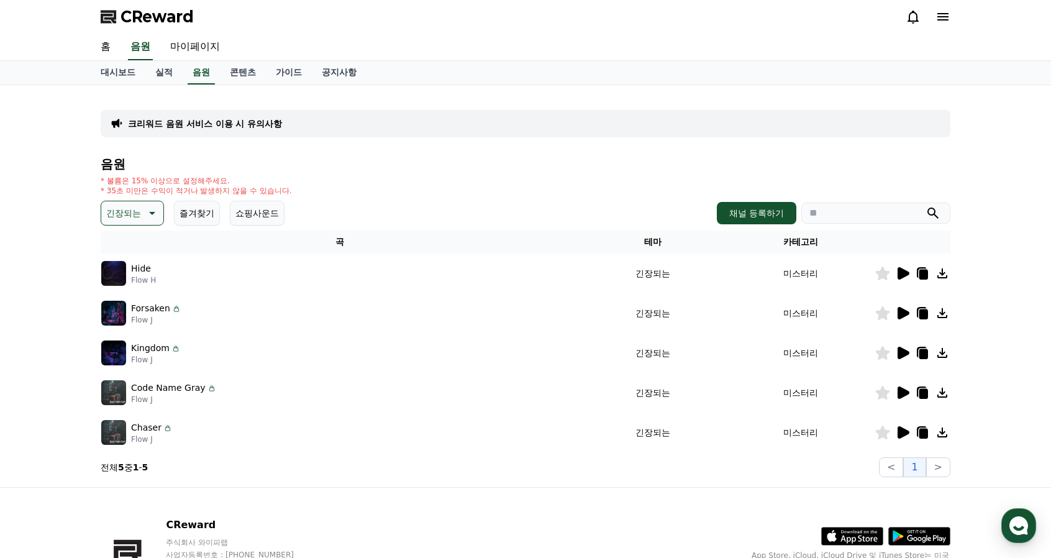
scroll to position [0, 0]
click at [245, 79] on link "콘텐츠" at bounding box center [243, 74] width 46 height 24
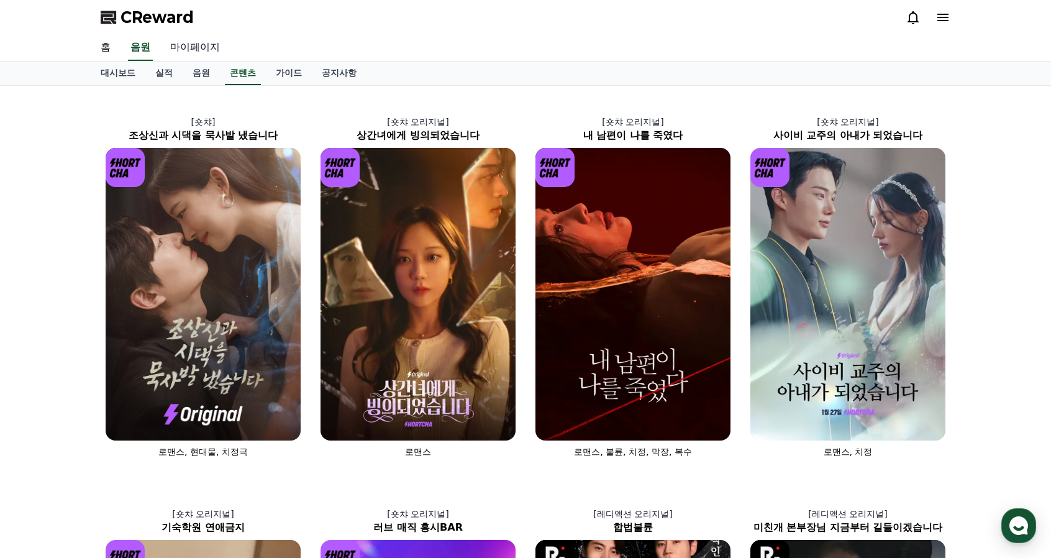
click at [190, 49] on link "마이페이지" at bounding box center [195, 48] width 70 height 26
select select "**********"
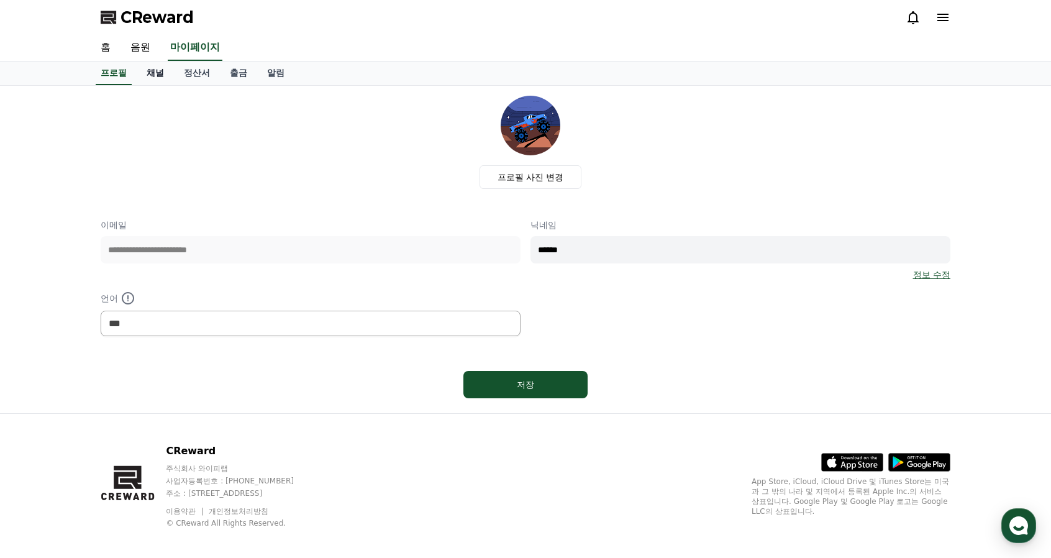
click at [160, 80] on link "채널" at bounding box center [155, 74] width 37 height 24
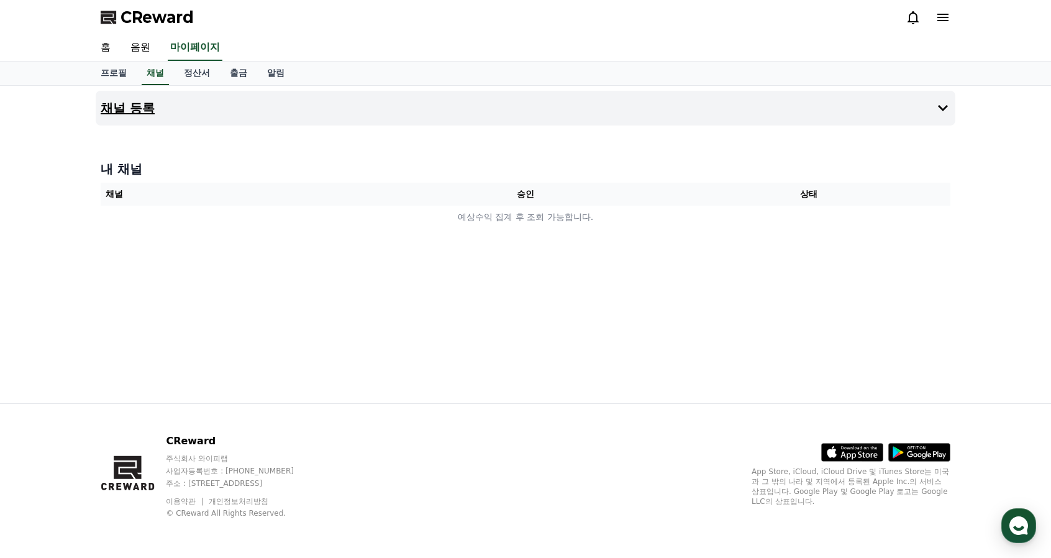
click at [280, 112] on button "채널 등록" at bounding box center [526, 108] width 860 height 35
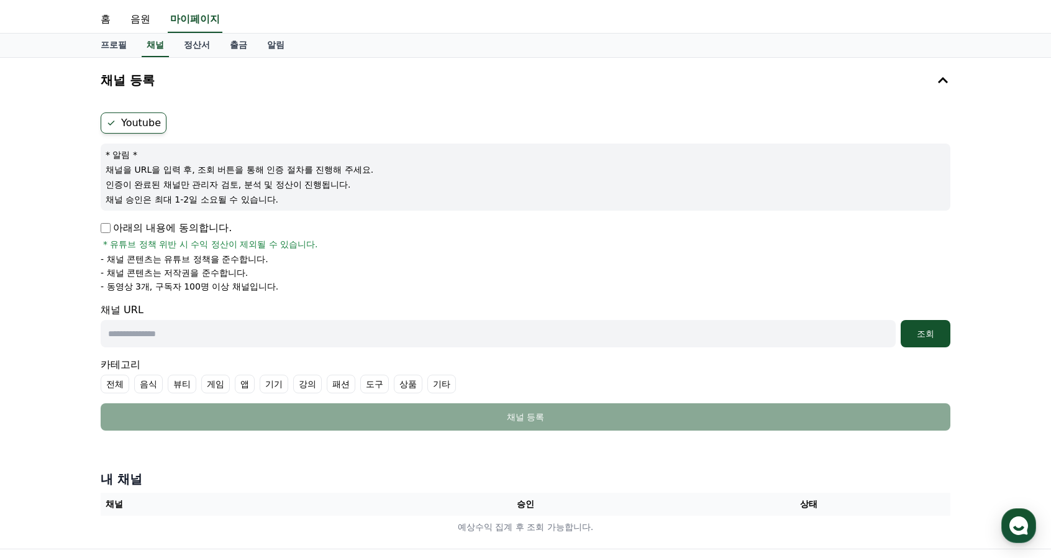
scroll to position [62, 0]
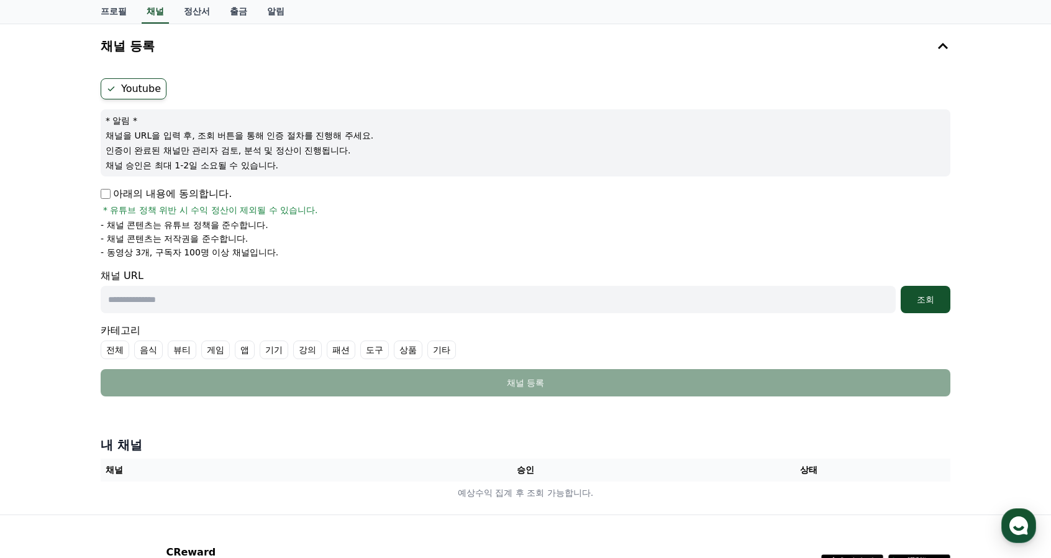
drag, startPoint x: 160, startPoint y: 166, endPoint x: 242, endPoint y: 166, distance: 82.0
click at [242, 166] on p "채널 승인은 최대 1-2일 소요될 수 있습니다." at bounding box center [526, 165] width 840 height 12
click at [323, 172] on div "* 알림 * 채널을 URL을 입력 후, 조회 버튼을 통해 인증 절차를 진행해 주세요. 인증이 완료된 채널만 관리자 검토, 분석 및 정산이 진행…" at bounding box center [526, 142] width 850 height 67
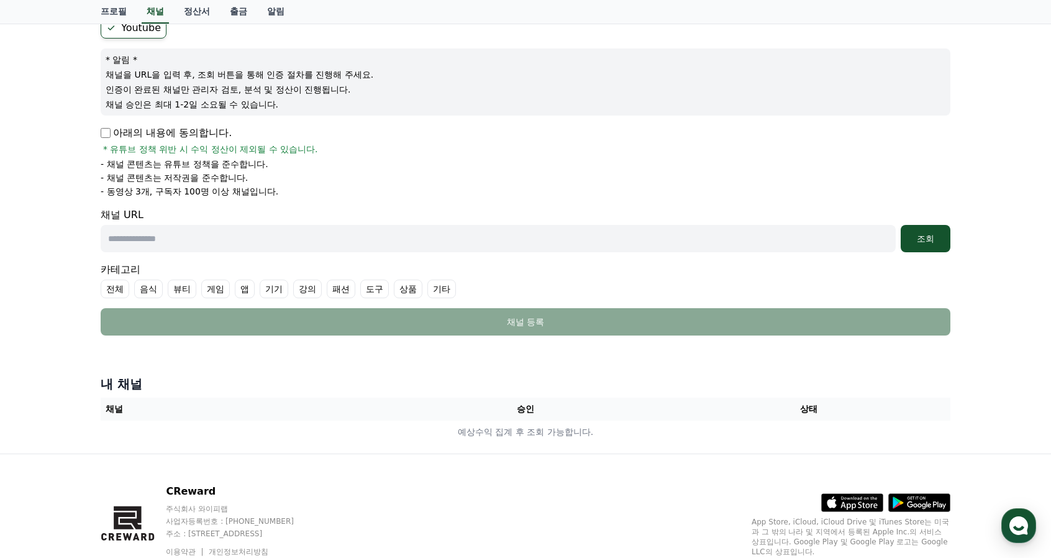
scroll to position [124, 0]
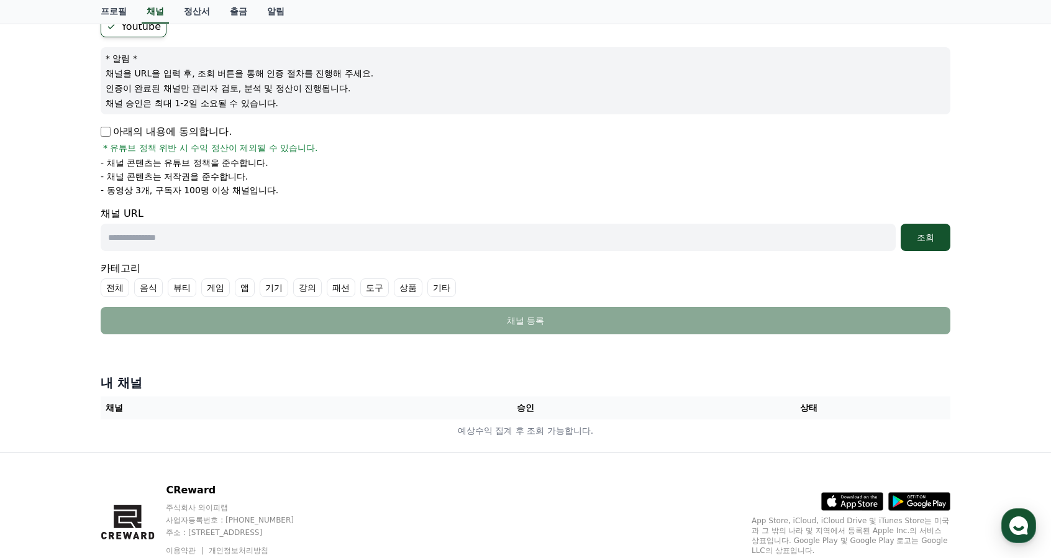
drag, startPoint x: 155, startPoint y: 165, endPoint x: 293, endPoint y: 191, distance: 141.0
click at [293, 191] on ul "- 채널 콘텐츠는 유튜브 정책을 준수합니다. - 채널 콘텐츠는 저작권을 준수합니다. - 동영상 3개, 구독자 100명 이상 채널입니다." at bounding box center [526, 177] width 850 height 40
click at [312, 204] on form "Youtube * 알림 * 채널을 URL을 입력 후, 조회 버튼을 통해 인증 절차를 진행해 주세요. 인증이 완료된 채널만 관리자 검토, 분석 …" at bounding box center [526, 175] width 850 height 318
drag, startPoint x: 107, startPoint y: 161, endPoint x: 275, endPoint y: 192, distance: 171.3
click at [275, 192] on ul "- 채널 콘텐츠는 유튜브 정책을 준수합니다. - 채널 콘텐츠는 저작권을 준수합니다. - 동영상 3개, 구독자 100명 이상 채널입니다." at bounding box center [526, 177] width 850 height 40
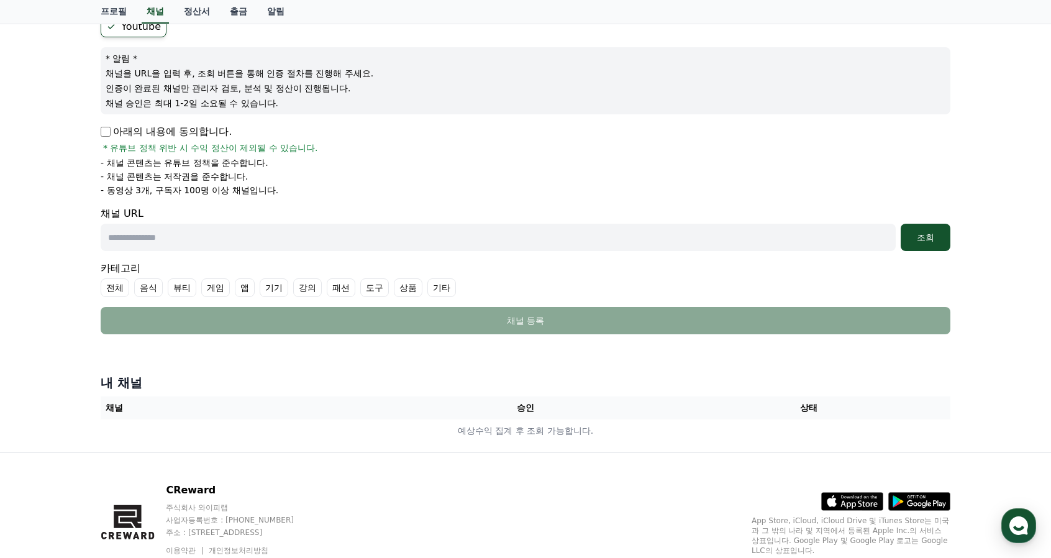
click at [275, 192] on p "- 동영상 3개, 구독자 100명 이상 채널입니다." at bounding box center [190, 190] width 178 height 12
drag, startPoint x: 111, startPoint y: 162, endPoint x: 291, endPoint y: 193, distance: 182.8
click at [291, 193] on ul "- 채널 콘텐츠는 유튜브 정책을 준수합니다. - 채널 콘텐츠는 저작권을 준수합니다. - 동영상 3개, 구독자 100명 이상 채널입니다." at bounding box center [526, 177] width 850 height 40
click at [291, 193] on li "- 동영상 3개, 구독자 100명 이상 채널입니다." at bounding box center [526, 190] width 850 height 12
drag, startPoint x: 122, startPoint y: 155, endPoint x: 340, endPoint y: 197, distance: 221.6
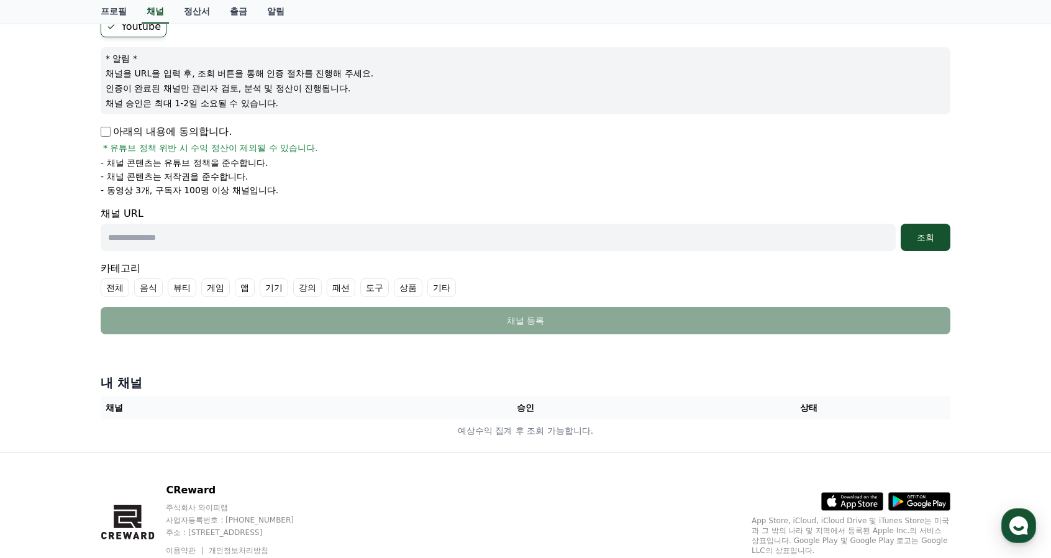
click at [288, 191] on div "아래의 내용에 동의합니다. * 유튜브 정책 위반 시 수익 정산이 제외될 수 있습니다. - 채널 콘텐츠는 유튜브 정책을 준수합니다. - 채널 콘…" at bounding box center [526, 160] width 850 height 72
click at [341, 197] on form "Youtube * 알림 * 채널을 URL을 입력 후, 조회 버튼을 통해 인증 절차를 진행해 주세요. 인증이 완료된 채널만 관리자 검토, 분석 …" at bounding box center [526, 175] width 850 height 318
